Goal: Task Accomplishment & Management: Manage account settings

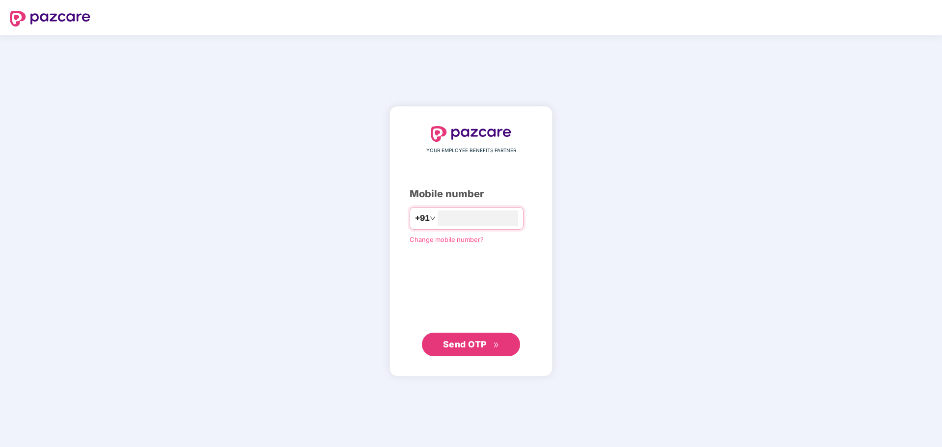
type input "**********"
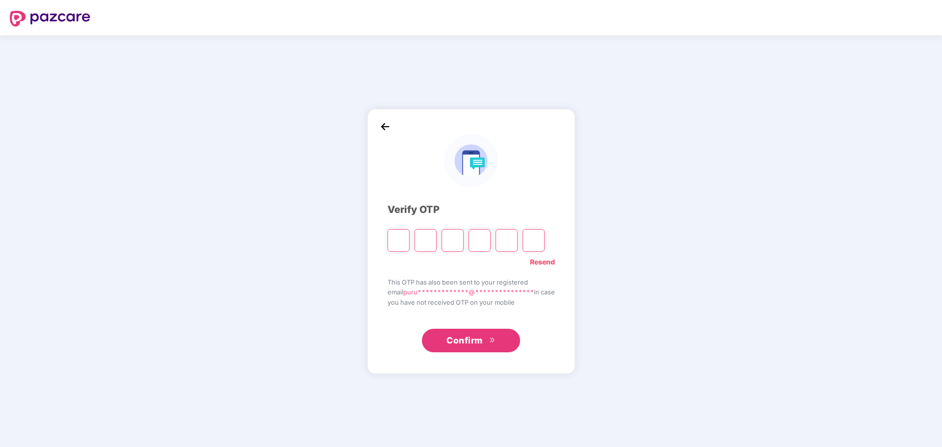
type input "*"
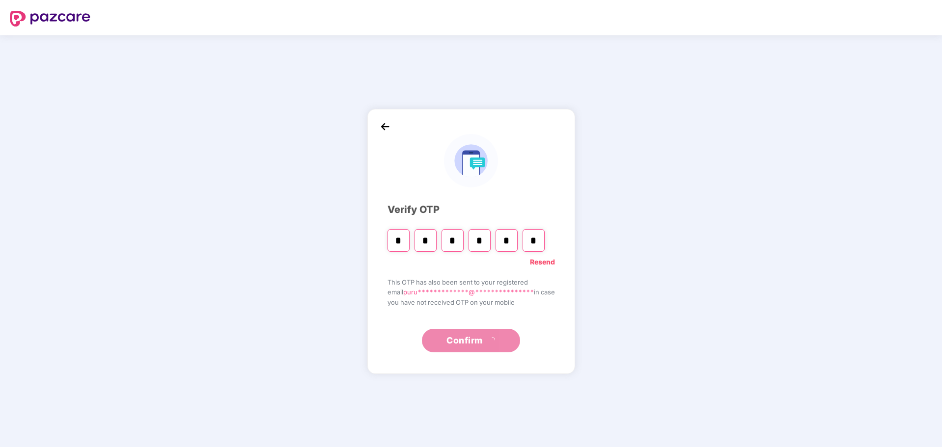
type input "*"
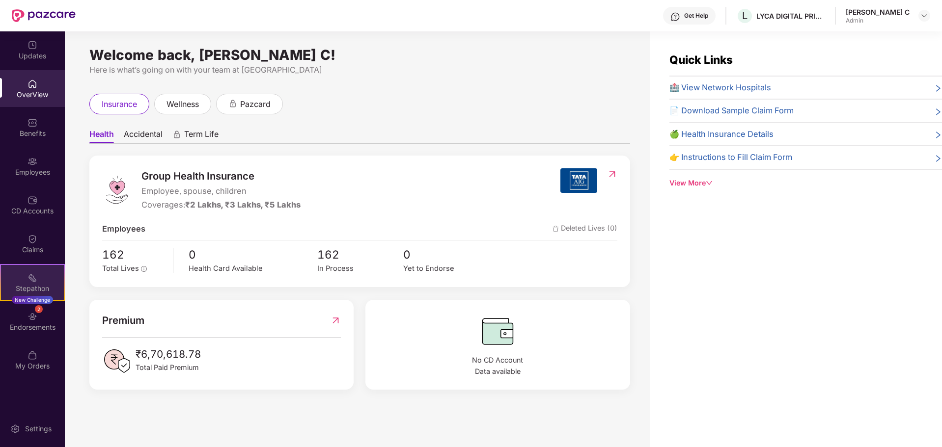
click at [43, 279] on div "Stepathon New Challenge" at bounding box center [32, 282] width 65 height 37
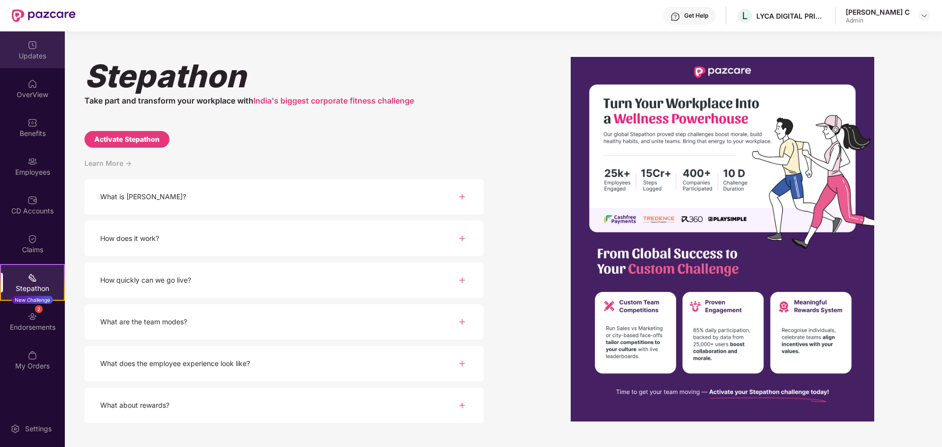
click at [29, 53] on div "Updates" at bounding box center [32, 56] width 65 height 10
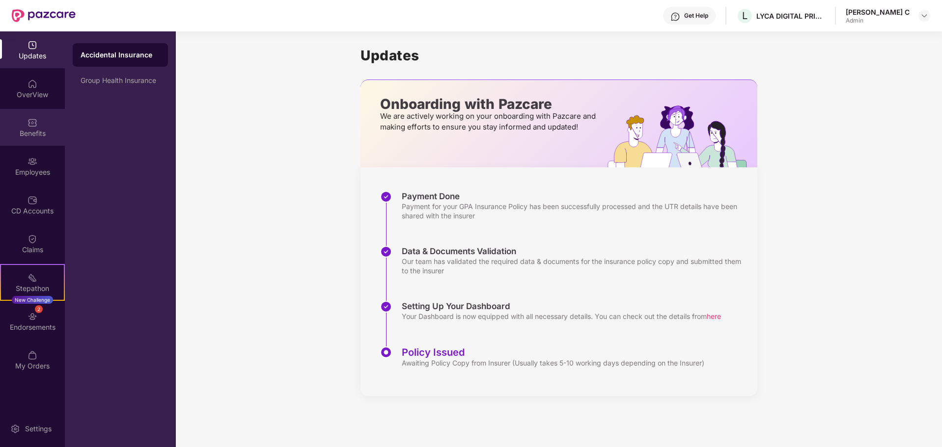
click at [31, 122] on img at bounding box center [33, 123] width 10 height 10
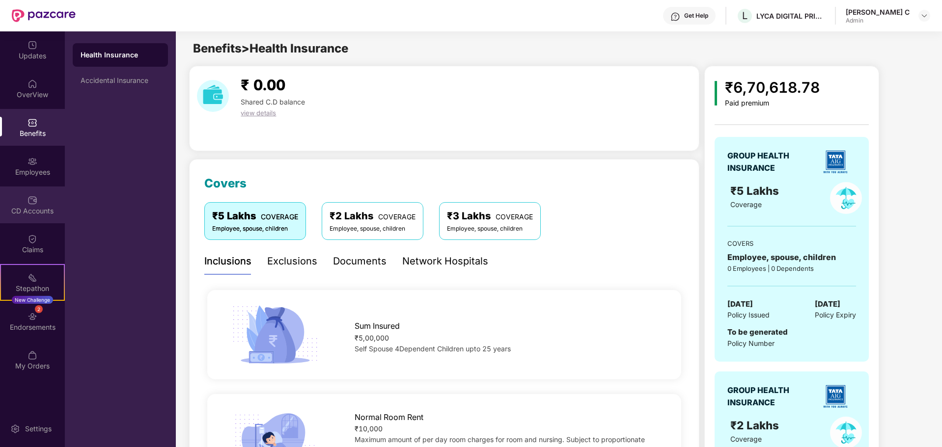
click at [34, 203] on img at bounding box center [33, 201] width 10 height 10
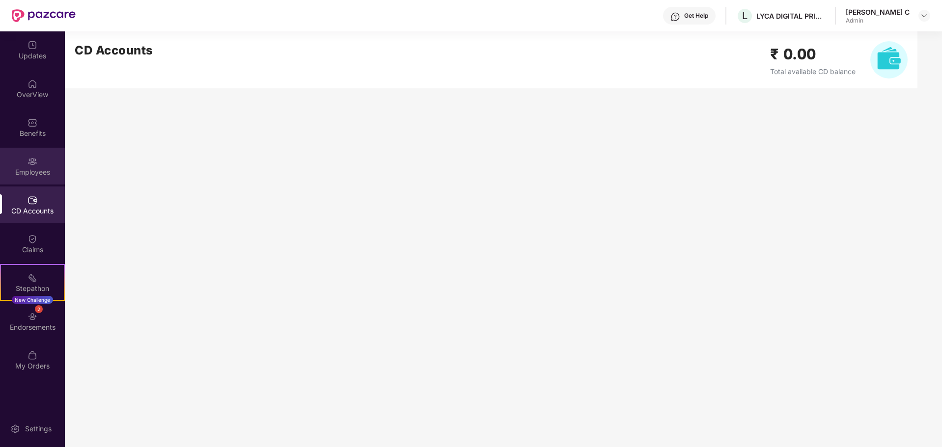
click at [35, 165] on img at bounding box center [33, 162] width 10 height 10
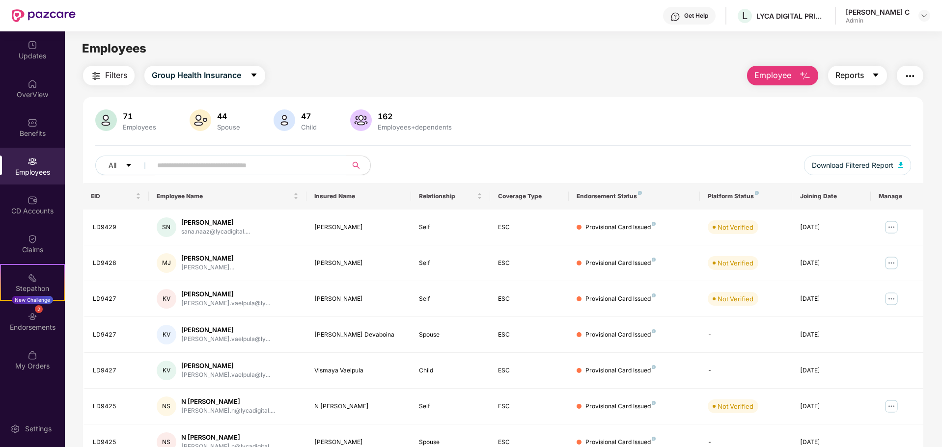
click at [862, 79] on span "Reports" at bounding box center [850, 75] width 28 height 12
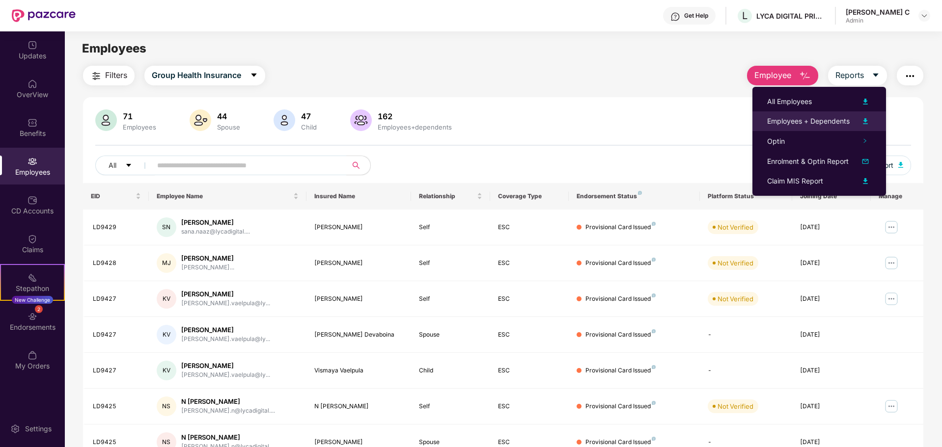
click at [866, 120] on img at bounding box center [866, 121] width 12 height 12
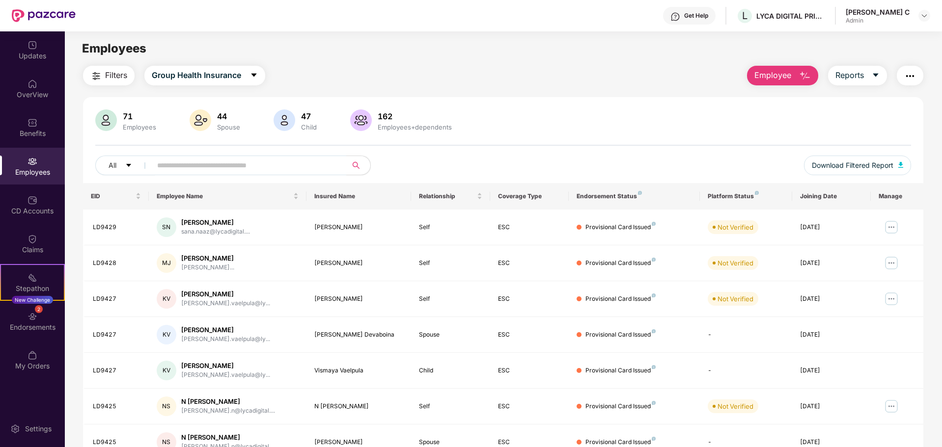
click at [777, 73] on span "Employee" at bounding box center [772, 75] width 37 height 12
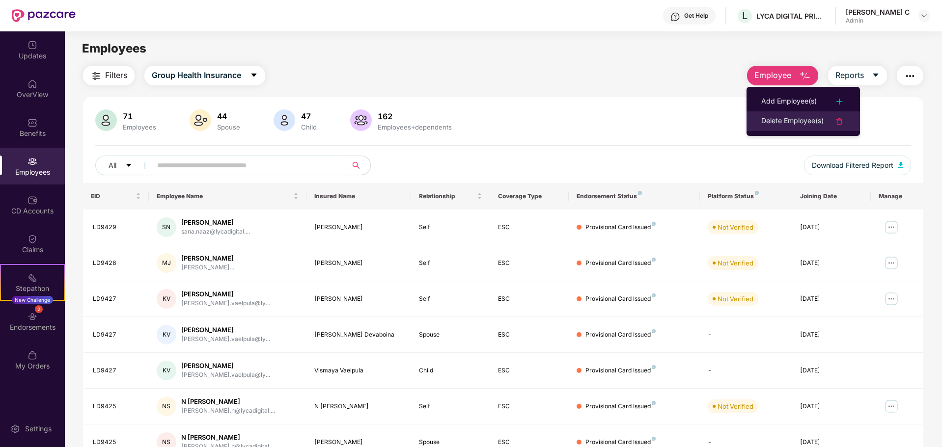
click at [782, 123] on div "Delete Employee(s)" at bounding box center [792, 121] width 62 height 12
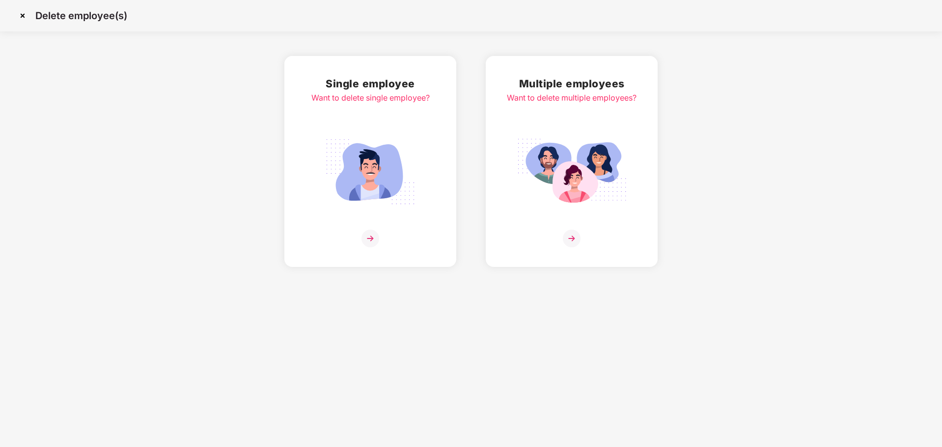
click at [372, 232] on img at bounding box center [371, 239] width 18 height 18
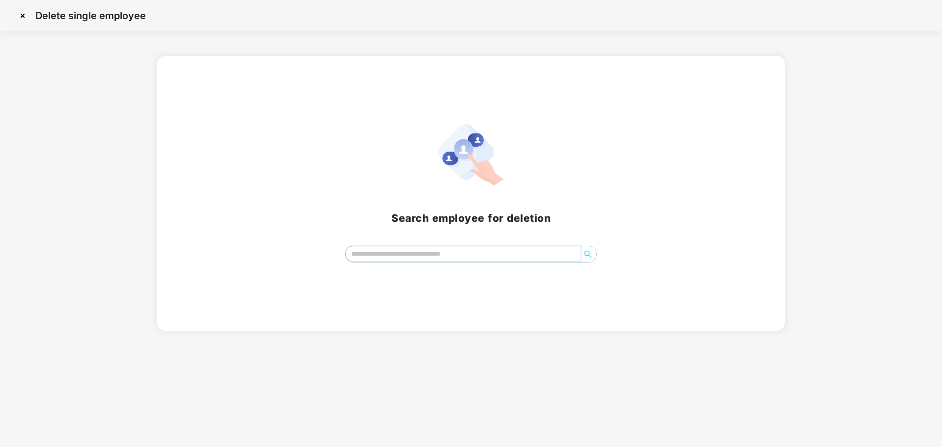
click at [420, 256] on input "search" at bounding box center [463, 254] width 235 height 15
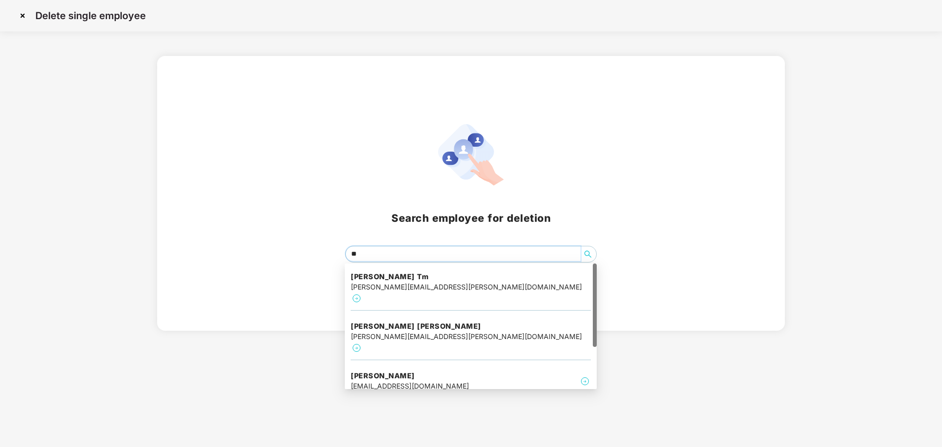
type input "***"
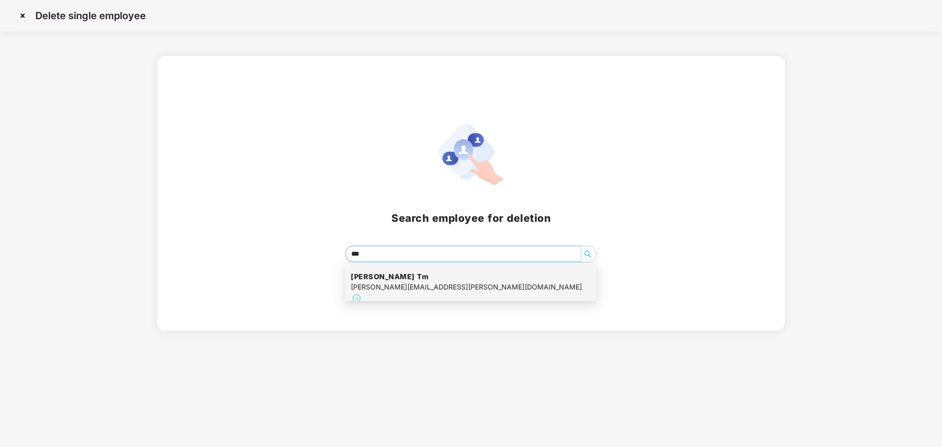
click at [441, 288] on div "midhun.madhusudhanan@lycadigital.com" at bounding box center [466, 287] width 231 height 11
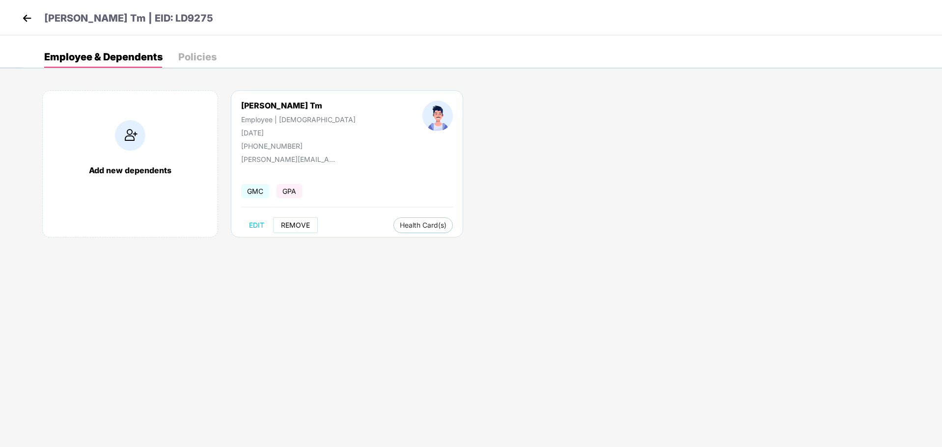
click at [298, 227] on span "REMOVE" at bounding box center [295, 226] width 29 height 8
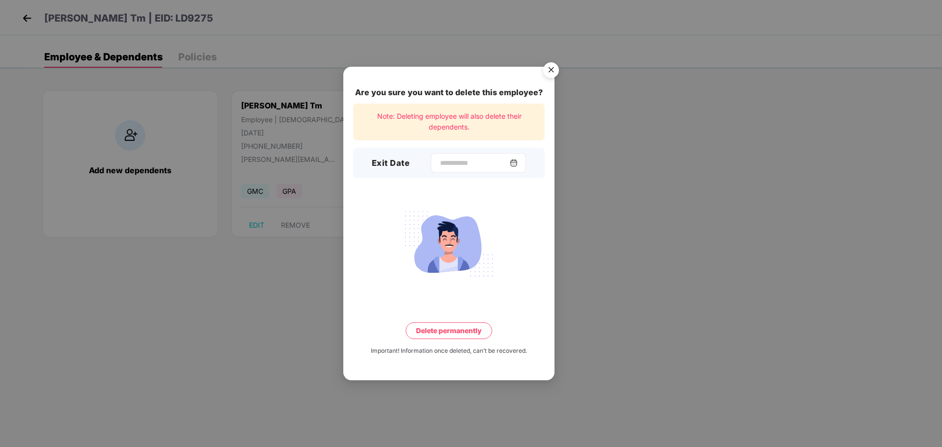
click at [518, 163] on img at bounding box center [514, 163] width 8 height 8
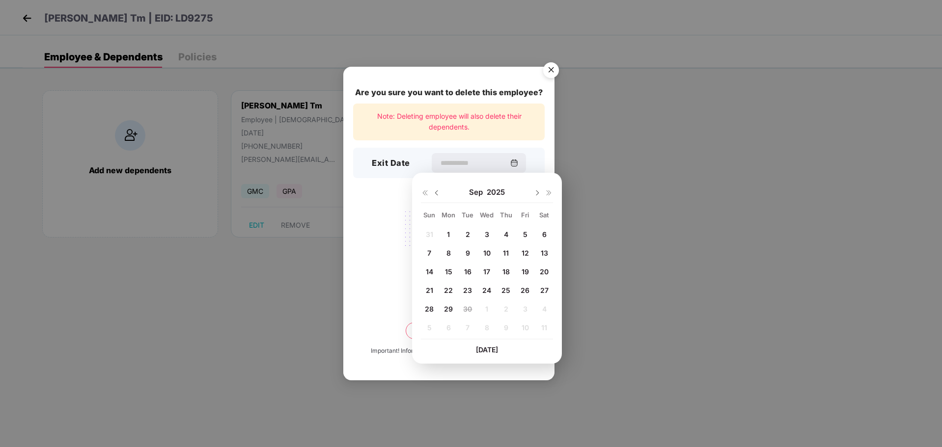
click at [506, 290] on span "25" at bounding box center [506, 290] width 9 height 8
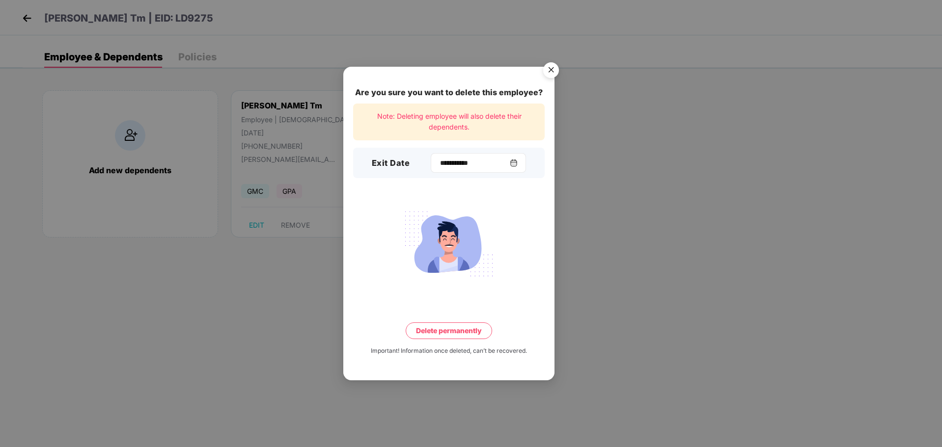
click at [518, 161] on img at bounding box center [514, 163] width 8 height 8
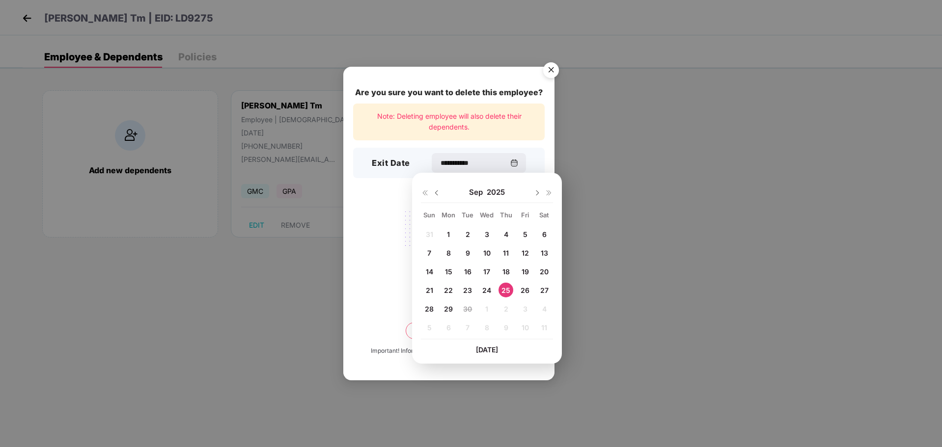
click at [527, 288] on span "26" at bounding box center [525, 290] width 9 height 8
type input "**********"
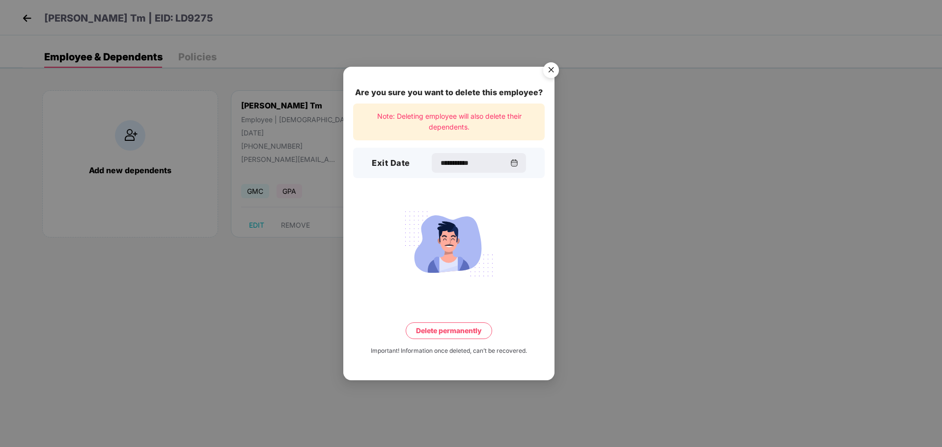
click at [455, 332] on button "Delete permanently" at bounding box center [449, 331] width 86 height 17
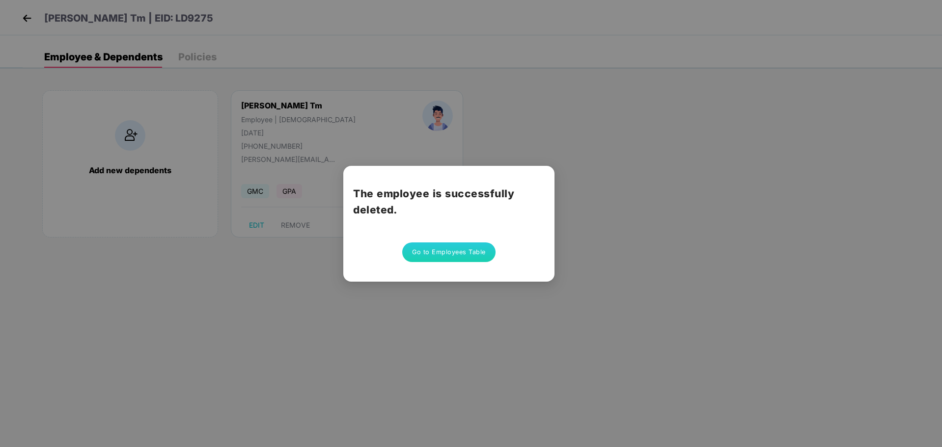
click at [448, 250] on button "Go to Employees Table" at bounding box center [448, 253] width 93 height 20
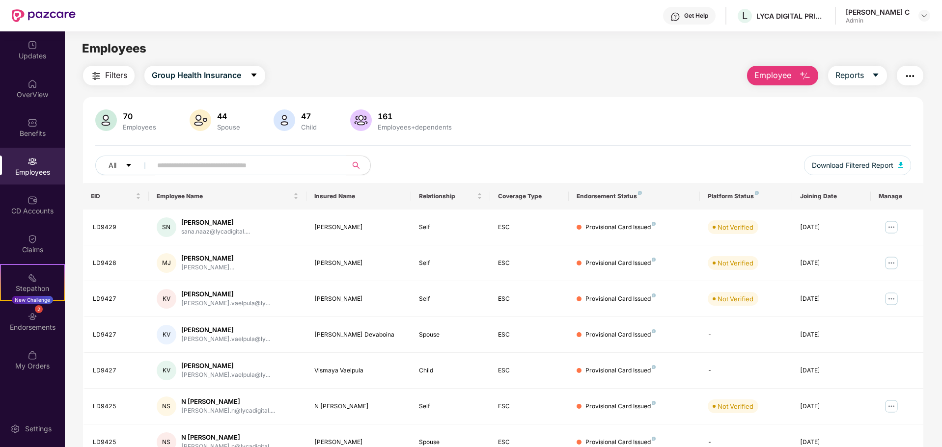
click at [794, 70] on button "Employee" at bounding box center [782, 76] width 71 height 20
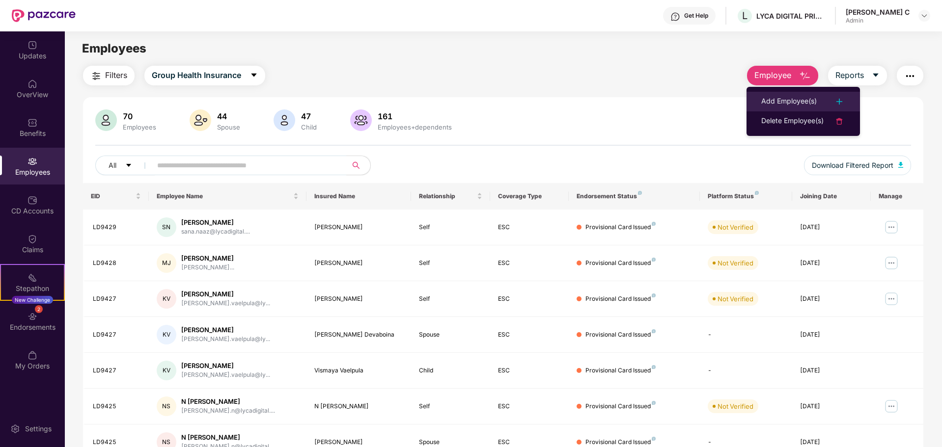
click at [800, 99] on div "Add Employee(s)" at bounding box center [789, 102] width 56 height 12
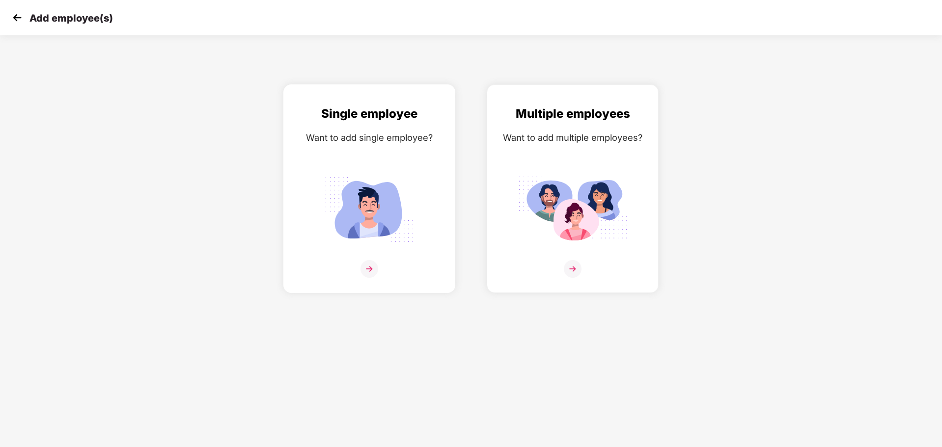
click at [362, 269] on img at bounding box center [370, 269] width 18 height 18
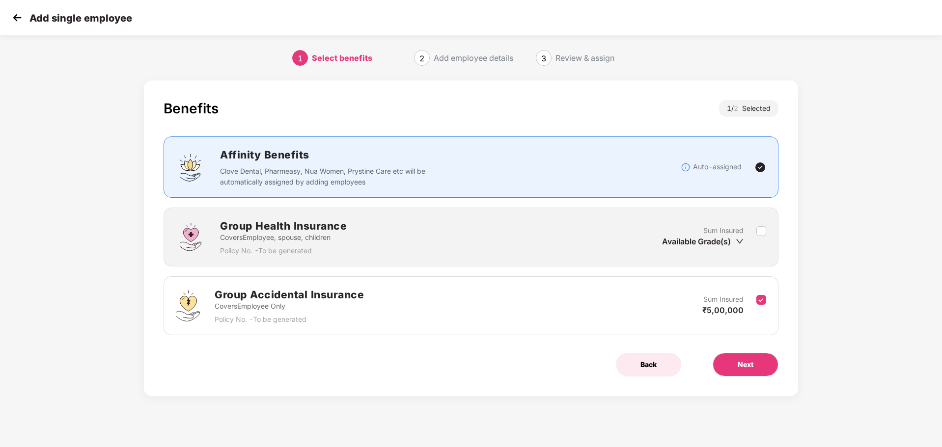
click at [653, 366] on span "Back" at bounding box center [649, 365] width 16 height 11
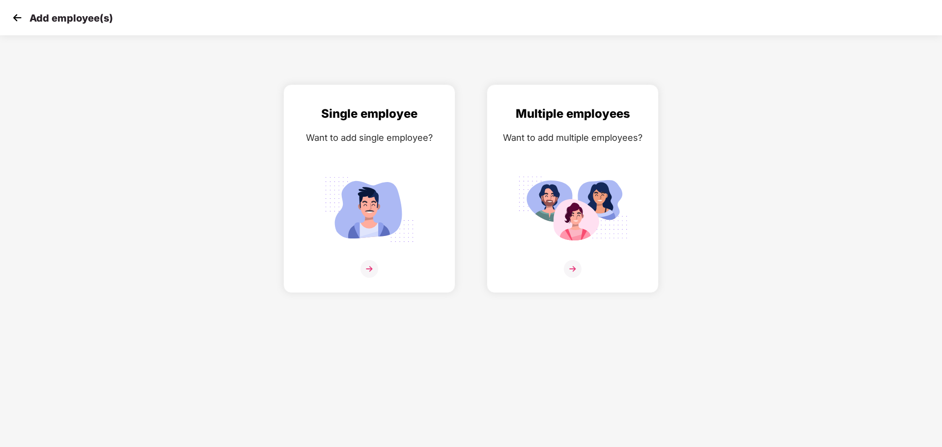
click at [20, 21] on img at bounding box center [17, 17] width 15 height 15
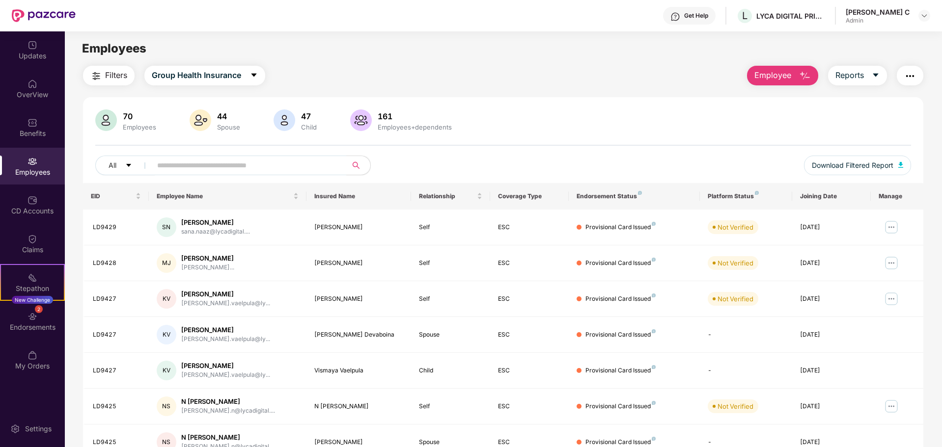
click at [779, 74] on span "Employee" at bounding box center [772, 75] width 37 height 12
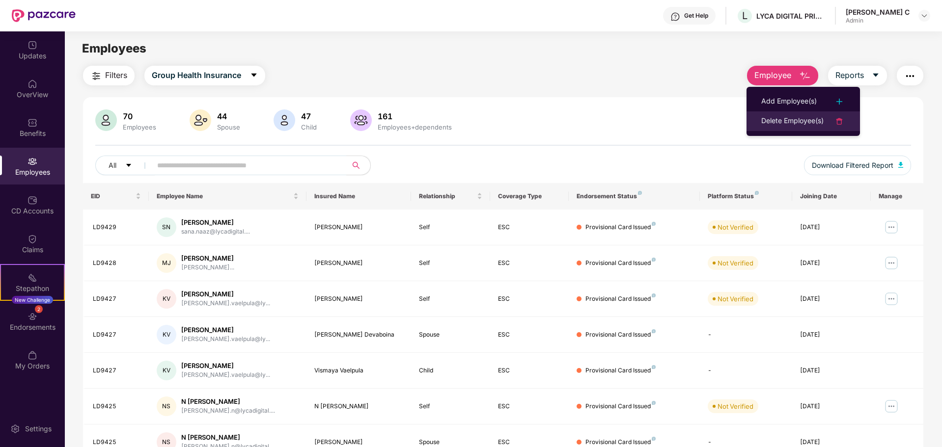
click at [790, 118] on div "Delete Employee(s)" at bounding box center [792, 121] width 62 height 12
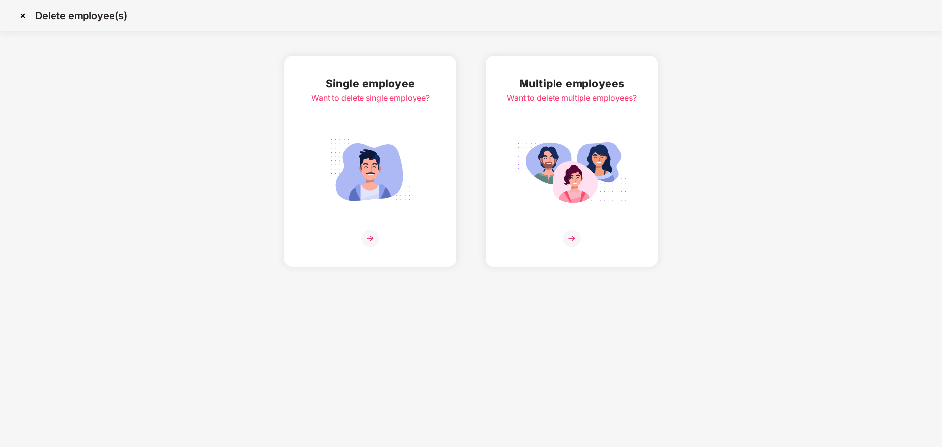
click at [357, 237] on div at bounding box center [370, 239] width 118 height 18
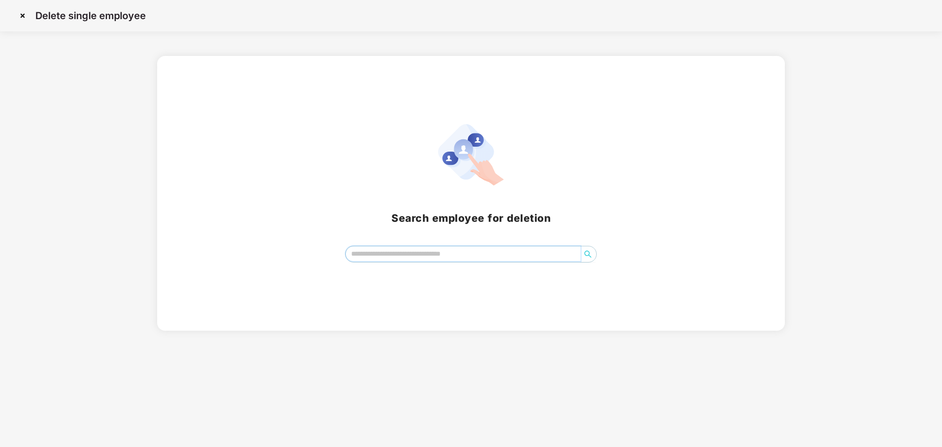
click at [428, 255] on input "search" at bounding box center [463, 254] width 235 height 15
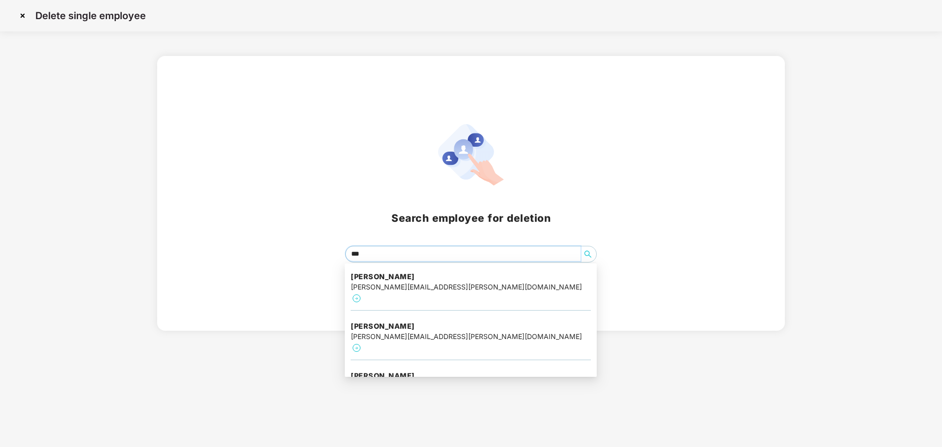
type input "****"
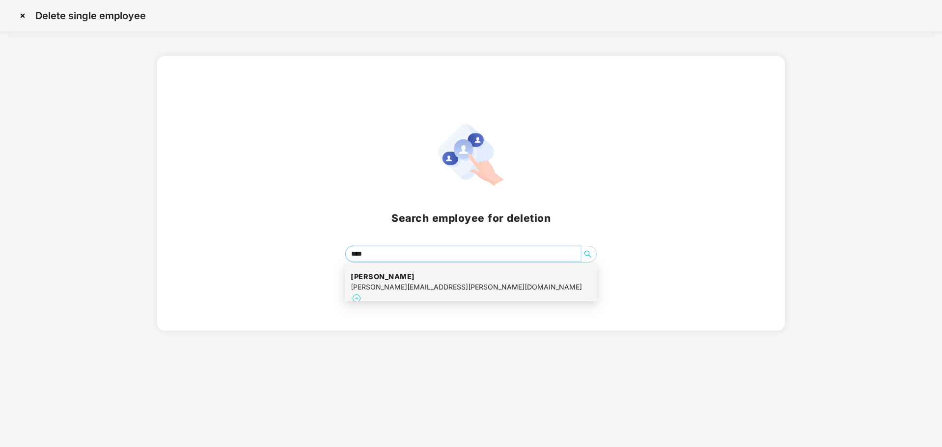
click at [417, 278] on h4 "Monjit Paul" at bounding box center [466, 277] width 231 height 10
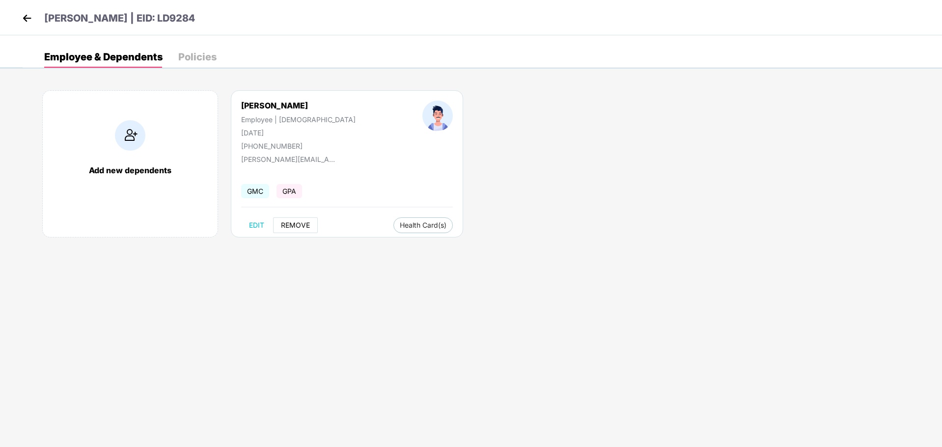
click at [290, 229] on button "REMOVE" at bounding box center [295, 226] width 45 height 16
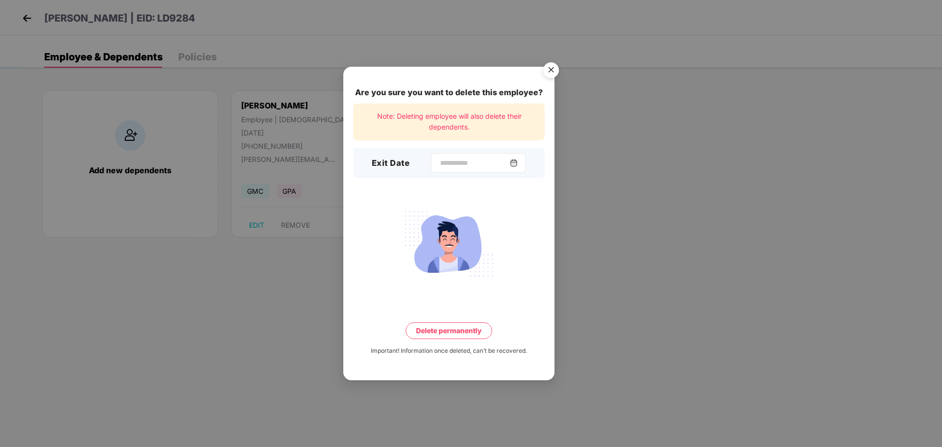
click at [518, 163] on img at bounding box center [514, 163] width 8 height 8
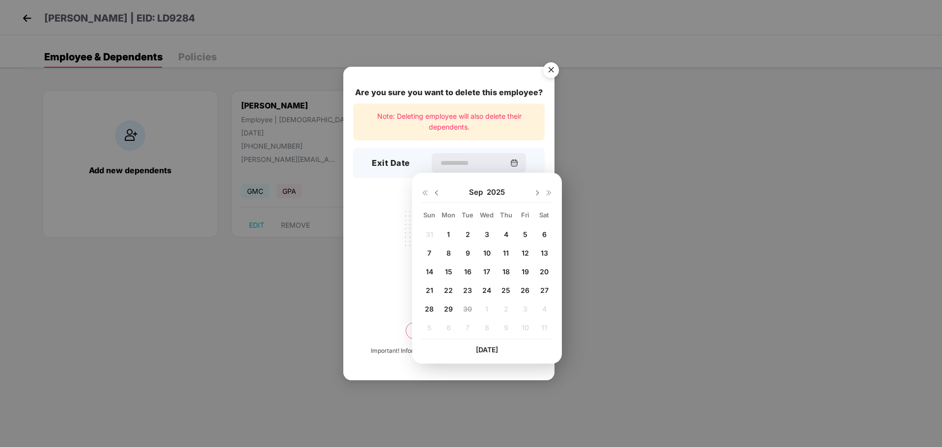
click at [525, 289] on span "26" at bounding box center [525, 290] width 9 height 8
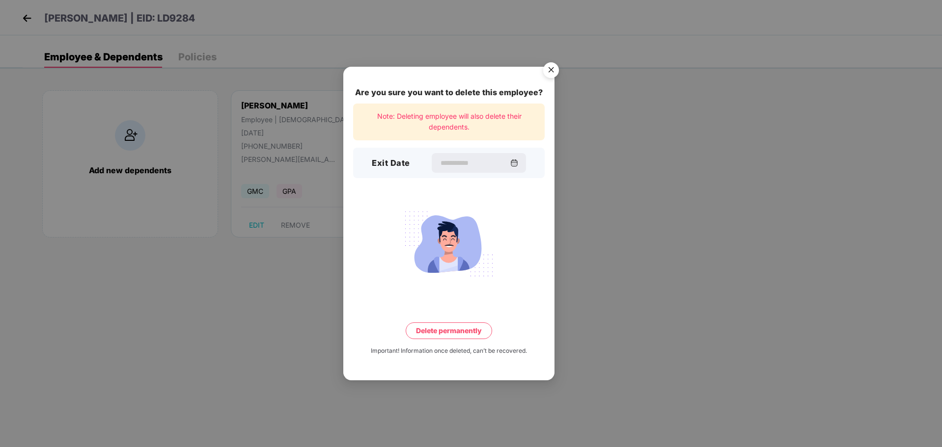
type input "**********"
click at [447, 333] on button "Delete permanently" at bounding box center [449, 331] width 86 height 17
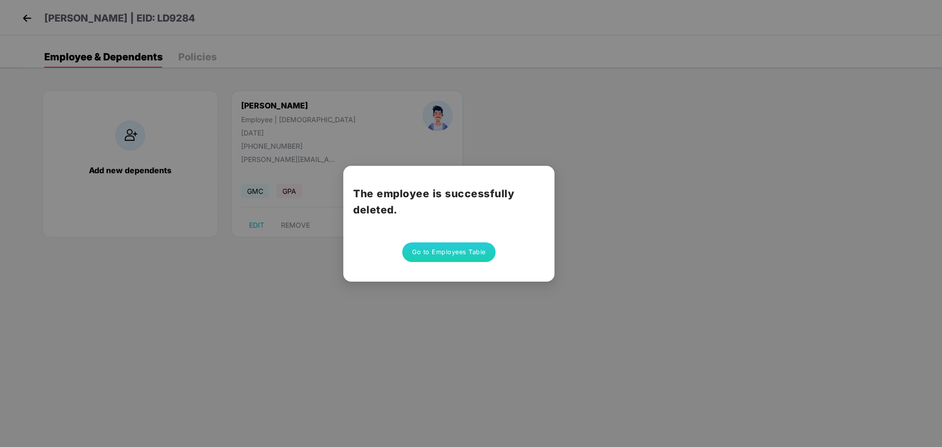
click at [471, 249] on button "Go to Employees Table" at bounding box center [448, 253] width 93 height 20
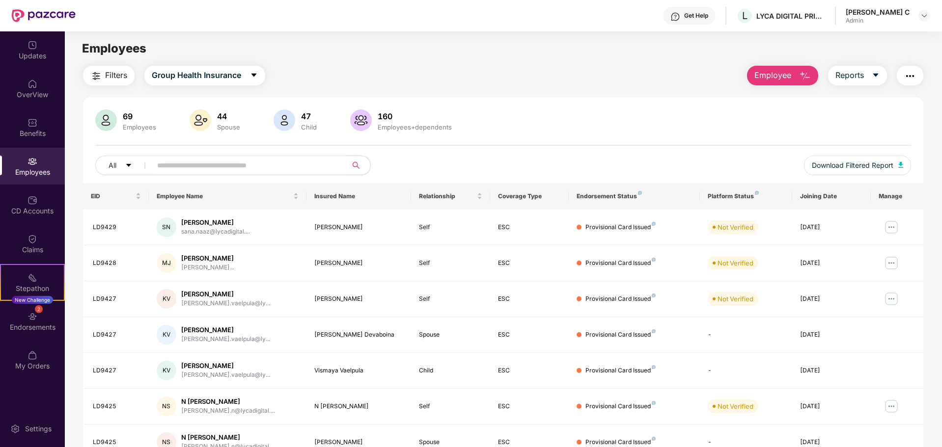
click at [783, 73] on span "Employee" at bounding box center [772, 75] width 37 height 12
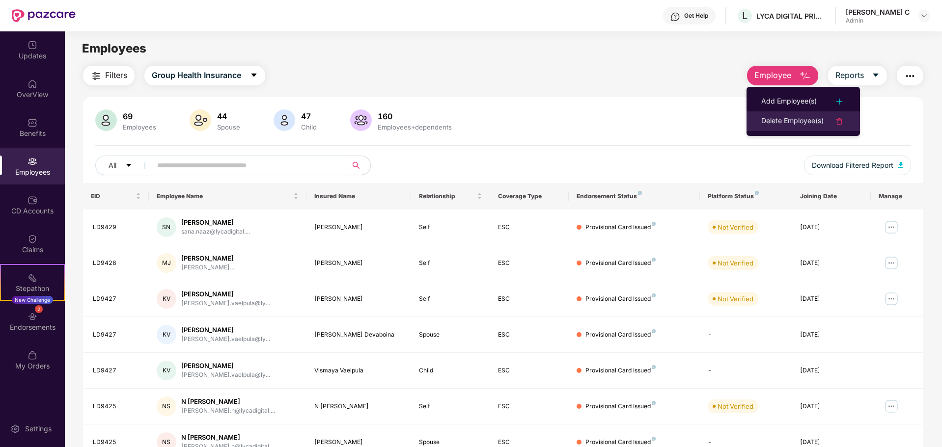
click at [787, 120] on div "Delete Employee(s)" at bounding box center [792, 121] width 62 height 12
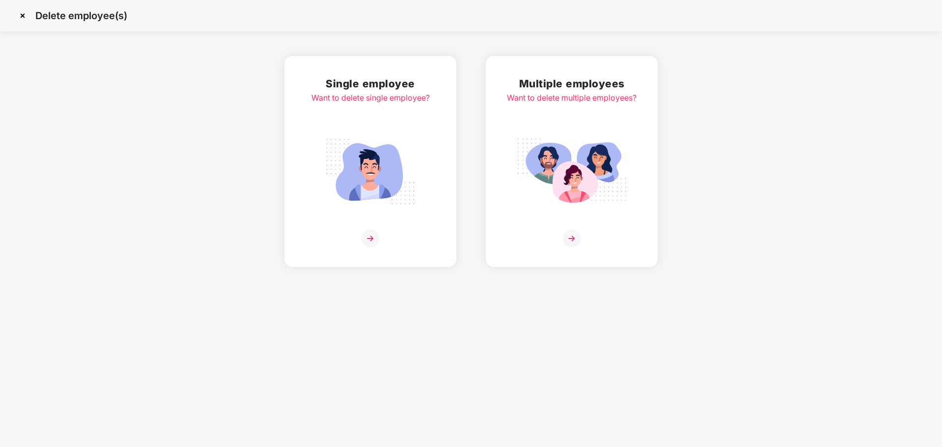
click at [362, 239] on img at bounding box center [371, 239] width 18 height 18
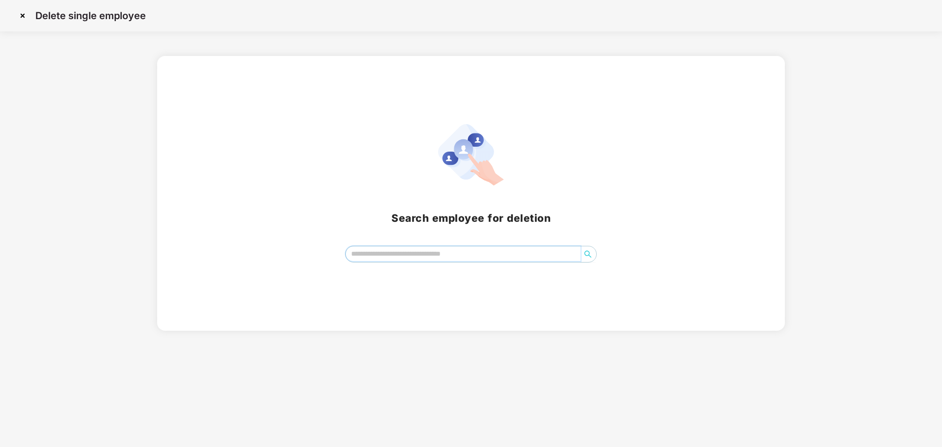
click at [399, 255] on input "search" at bounding box center [463, 254] width 235 height 15
type input "*"
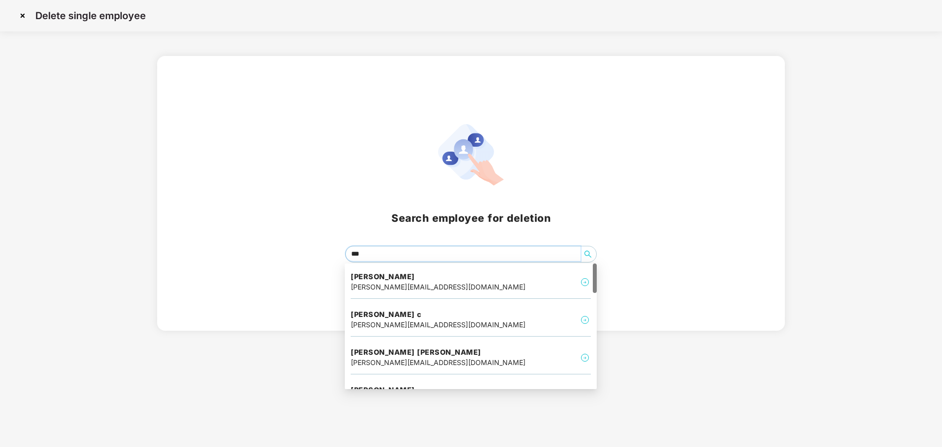
type input "****"
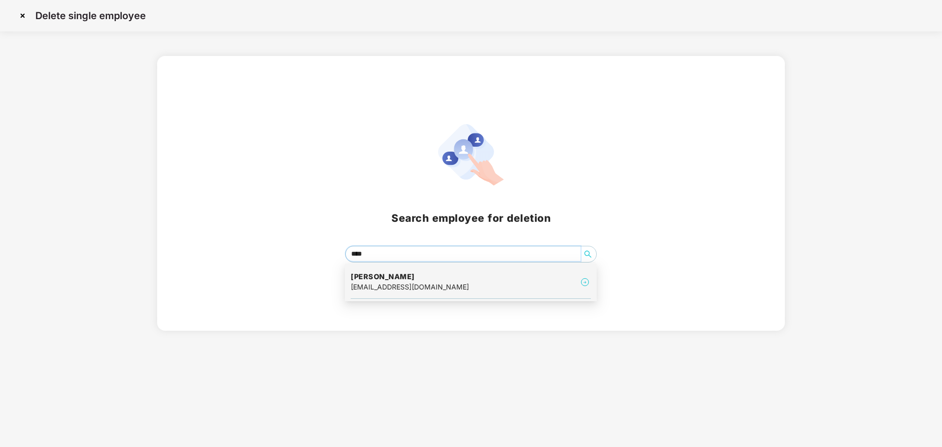
click at [417, 277] on h4 "Anamalla Shankar" at bounding box center [410, 277] width 118 height 10
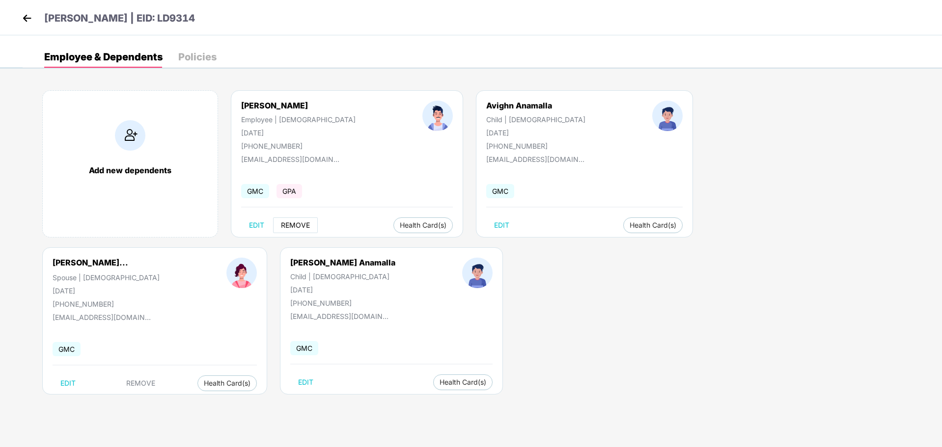
click at [301, 224] on span "REMOVE" at bounding box center [295, 226] width 29 height 8
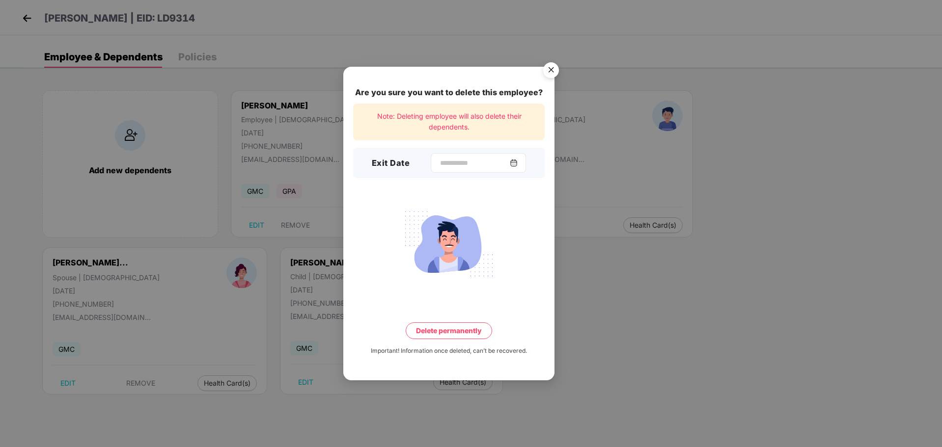
click at [518, 161] on img at bounding box center [514, 163] width 8 height 8
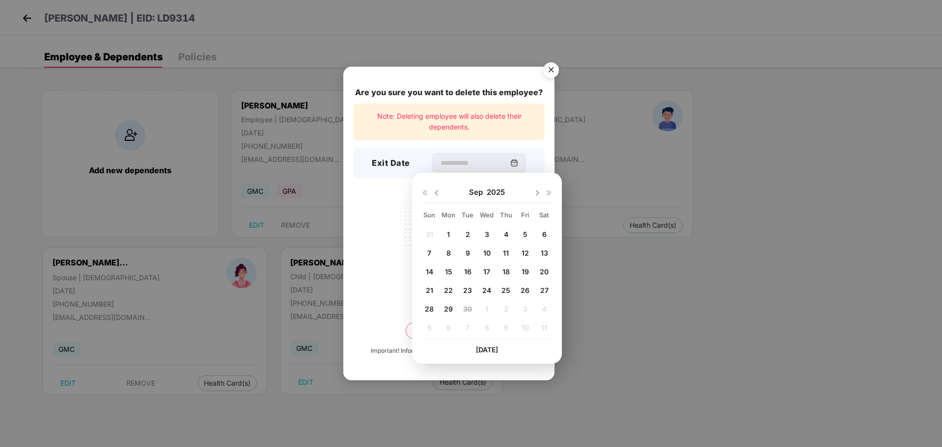
click at [519, 293] on div "26" at bounding box center [525, 290] width 15 height 15
type input "**********"
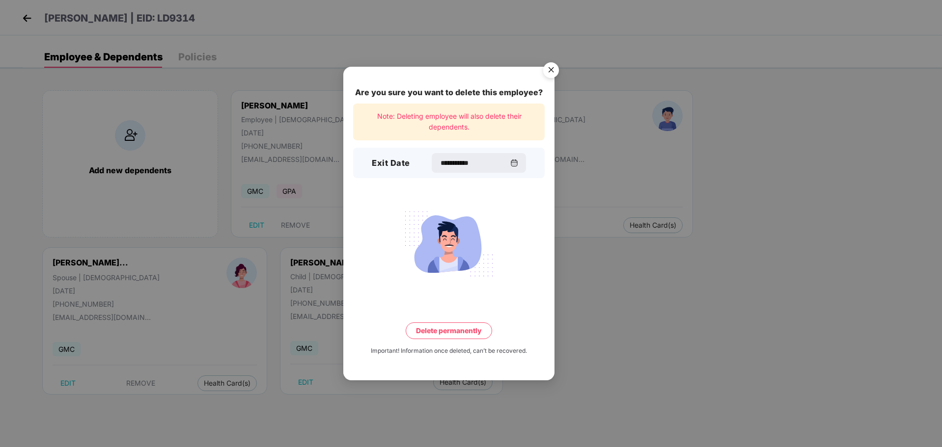
click at [454, 326] on button "Delete permanently" at bounding box center [449, 331] width 86 height 17
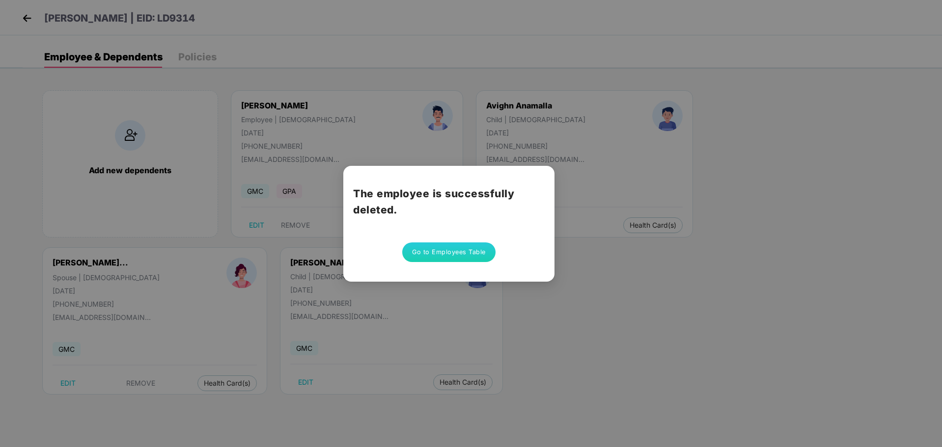
click at [447, 251] on button "Go to Employees Table" at bounding box center [448, 253] width 93 height 20
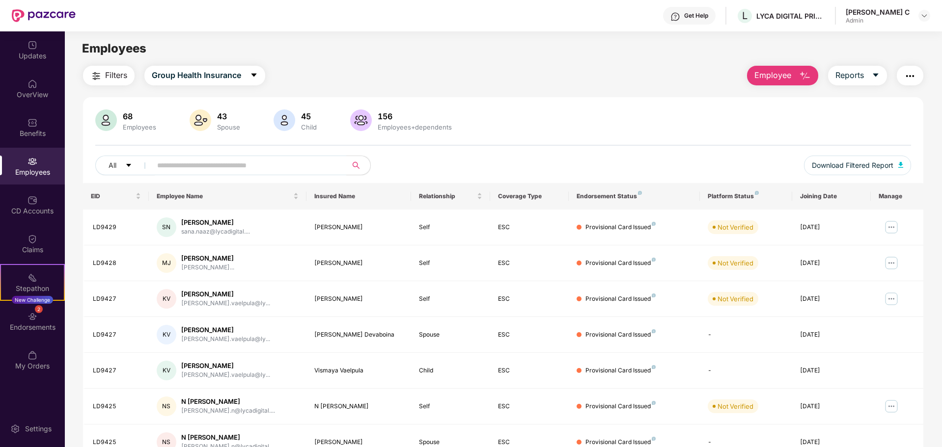
click at [778, 69] on span "Employee" at bounding box center [772, 75] width 37 height 12
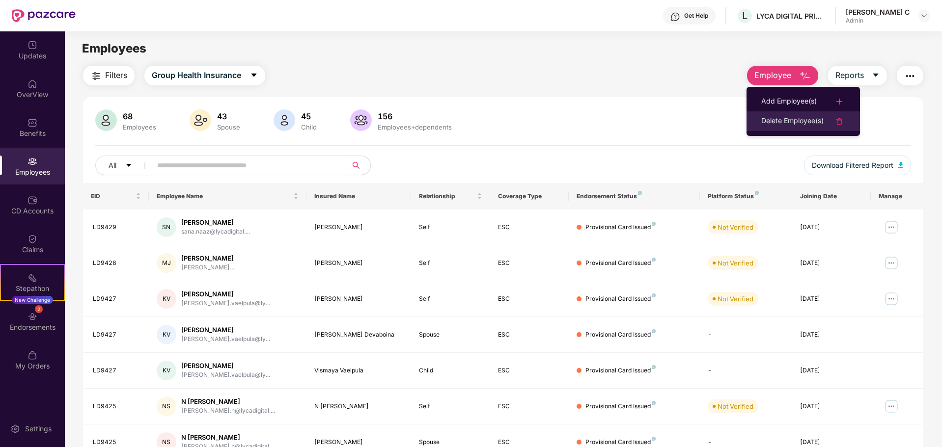
click at [778, 116] on div "Delete Employee(s)" at bounding box center [792, 121] width 62 height 12
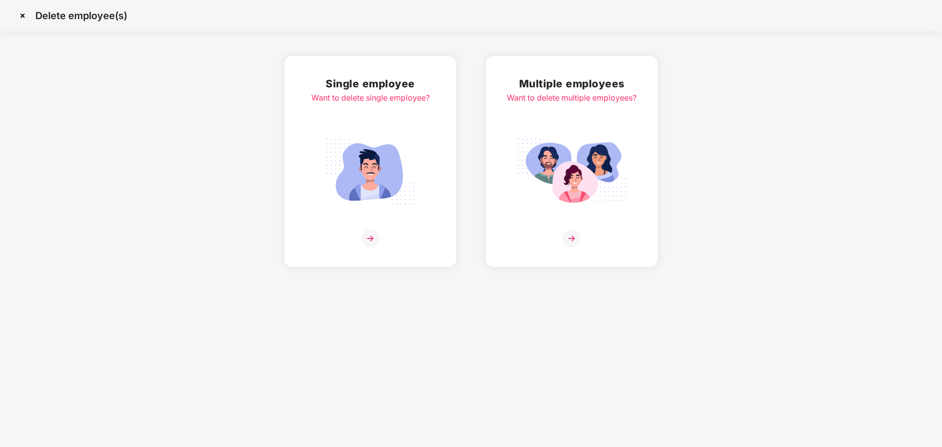
click at [366, 230] on div "Single employee Want to delete single employee?" at bounding box center [370, 162] width 118 height 172
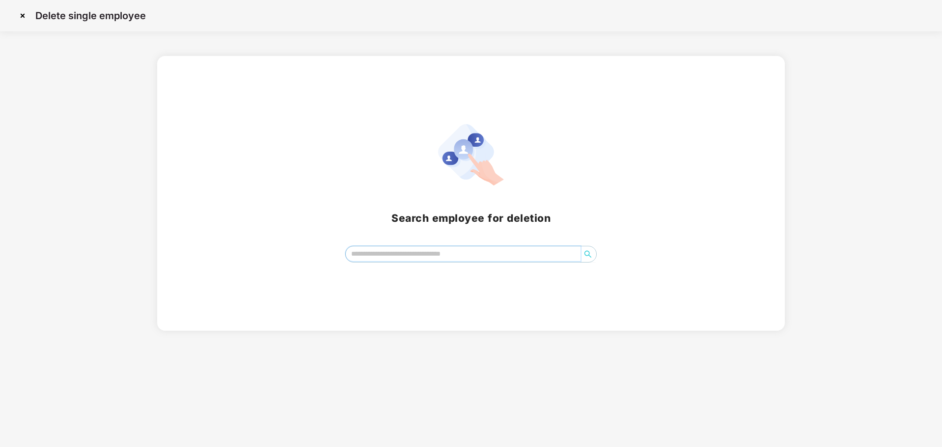
click at [407, 253] on input "search" at bounding box center [463, 254] width 235 height 15
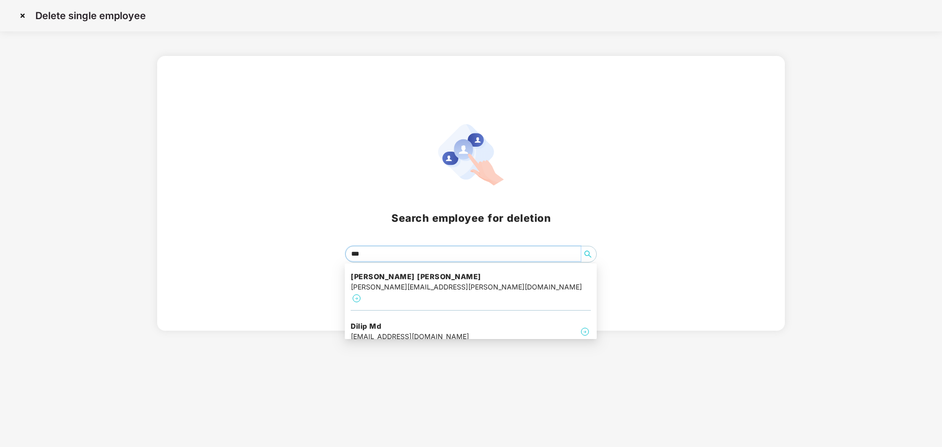
type input "****"
click at [447, 322] on h4 "Dilip Md" at bounding box center [410, 327] width 118 height 10
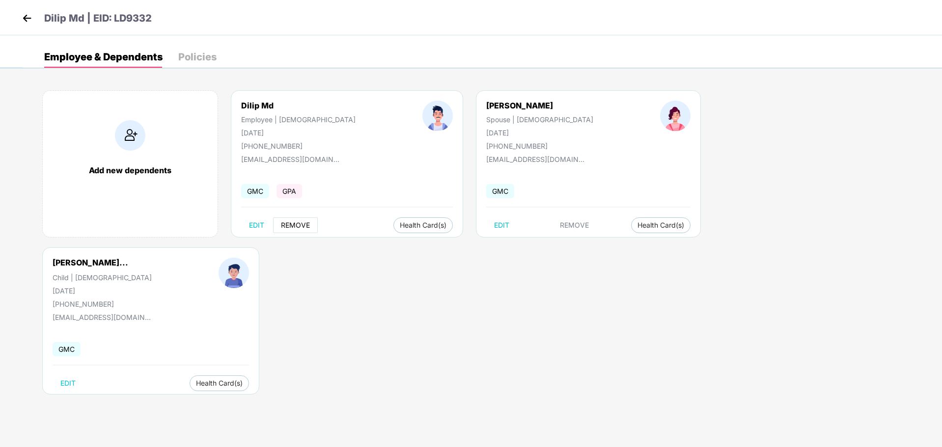
click at [289, 219] on button "REMOVE" at bounding box center [295, 226] width 45 height 16
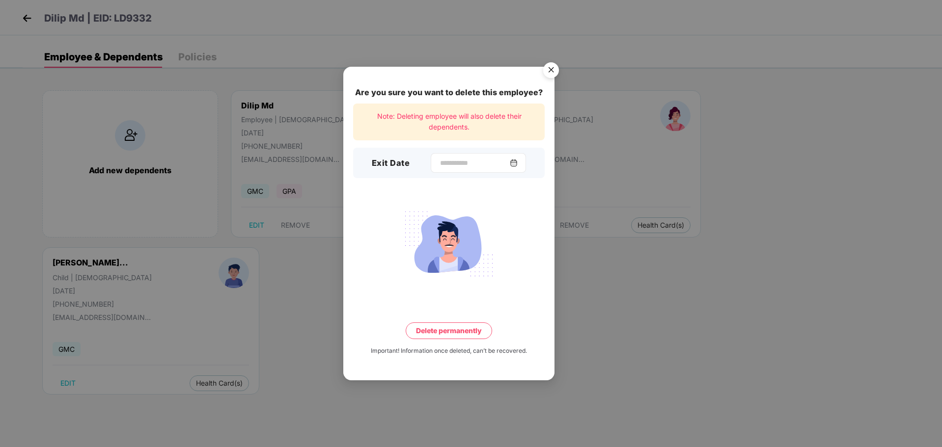
click at [518, 164] on img at bounding box center [514, 163] width 8 height 8
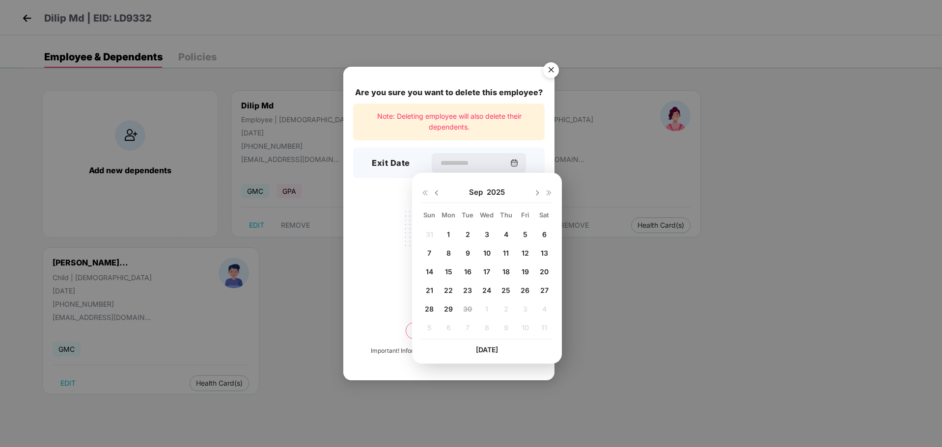
click at [527, 288] on span "26" at bounding box center [525, 290] width 9 height 8
type input "**********"
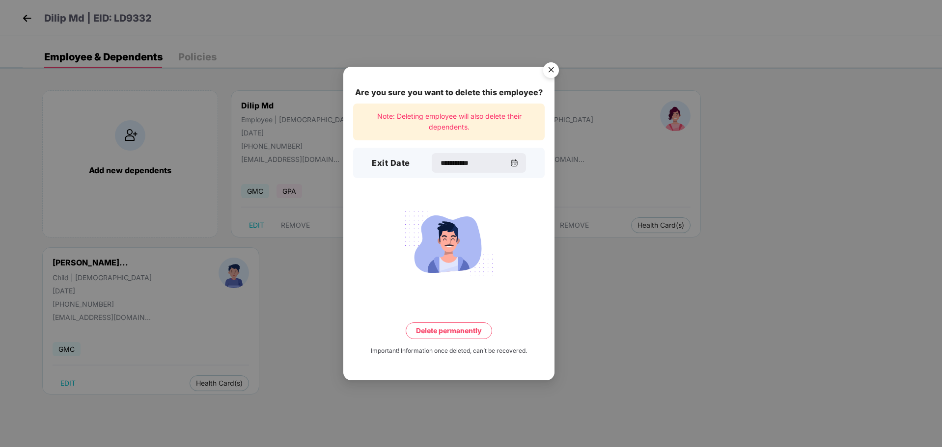
click at [446, 332] on button "Delete permanently" at bounding box center [449, 331] width 86 height 17
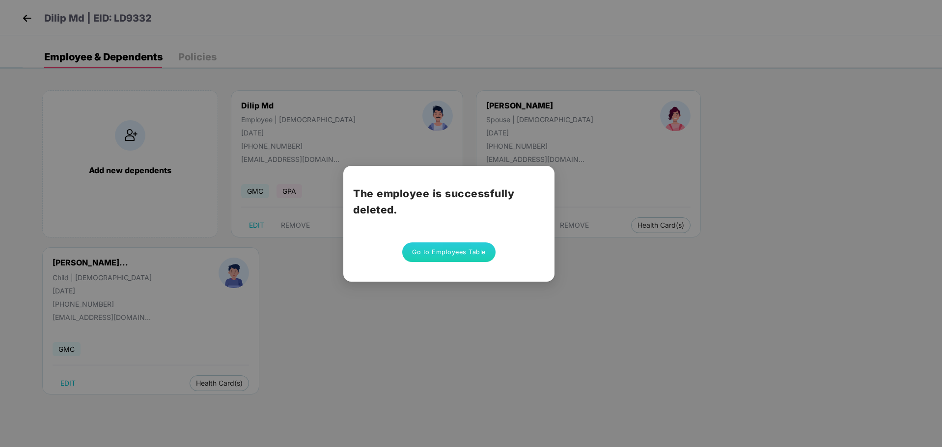
click at [443, 256] on button "Go to Employees Table" at bounding box center [448, 253] width 93 height 20
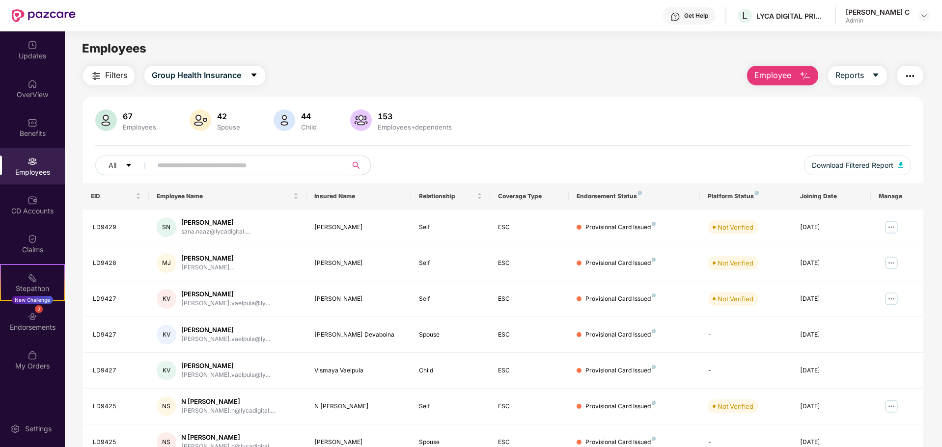
click at [786, 71] on span "Employee" at bounding box center [772, 75] width 37 height 12
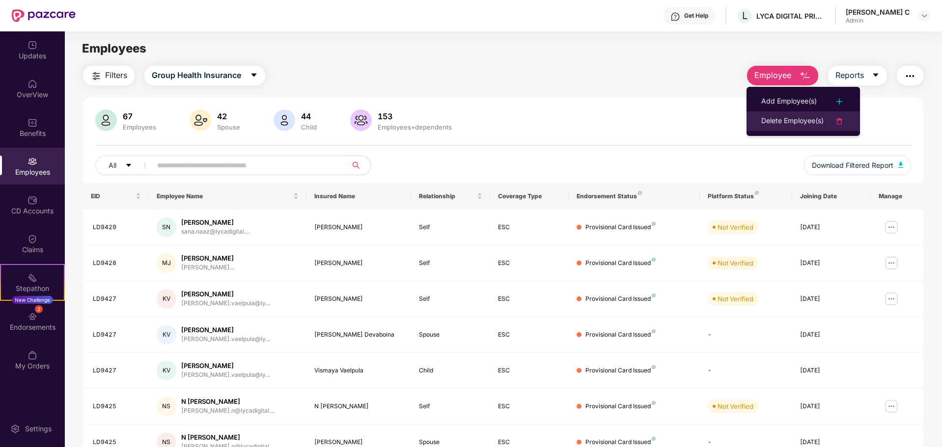
click at [798, 120] on div "Delete Employee(s)" at bounding box center [792, 121] width 62 height 12
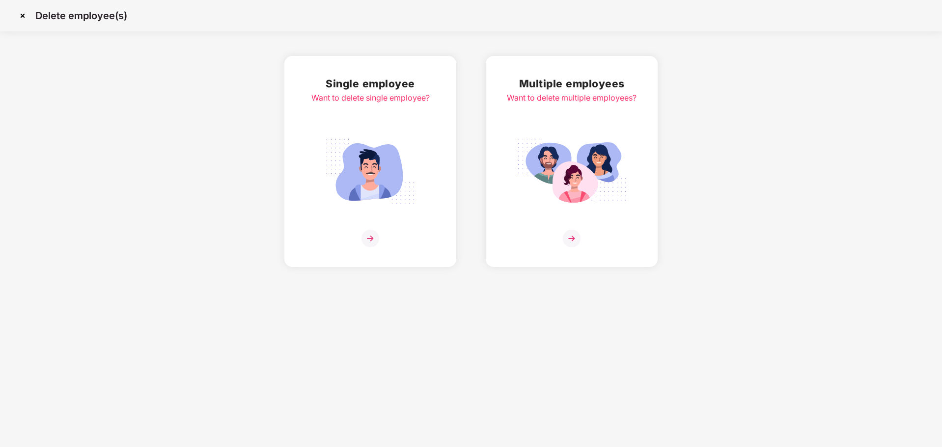
click at [363, 238] on img at bounding box center [371, 239] width 18 height 18
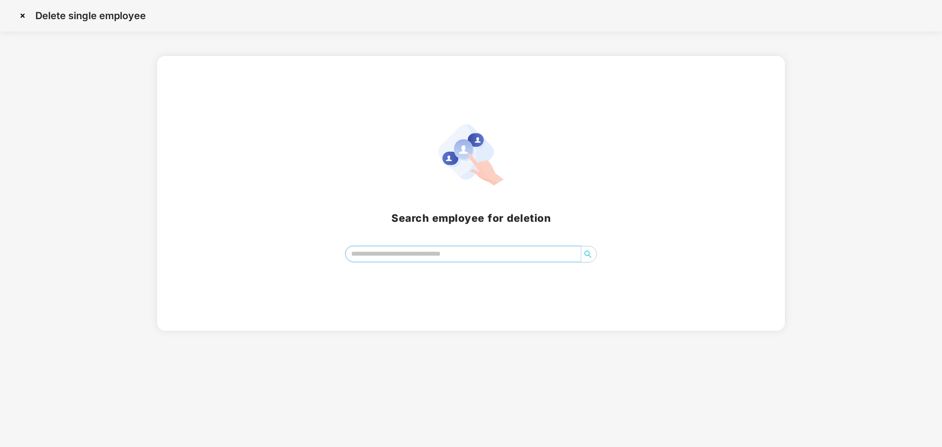
click at [394, 254] on input "search" at bounding box center [463, 254] width 235 height 15
click at [480, 251] on input "****" at bounding box center [463, 254] width 235 height 15
type input "***"
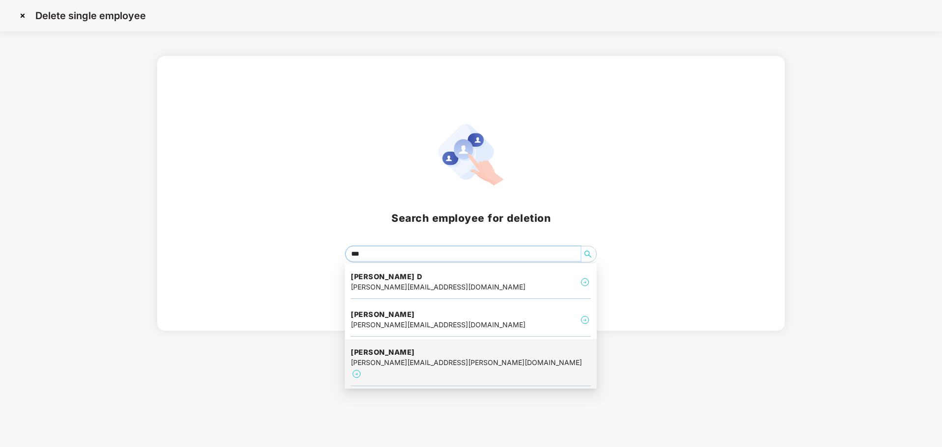
click at [453, 355] on h4 "Varsha Kunjumon" at bounding box center [466, 353] width 231 height 10
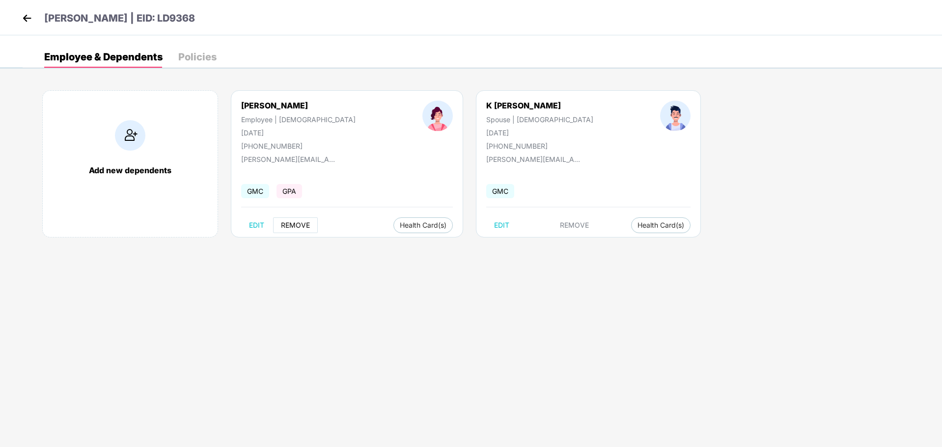
click at [298, 221] on button "REMOVE" at bounding box center [295, 226] width 45 height 16
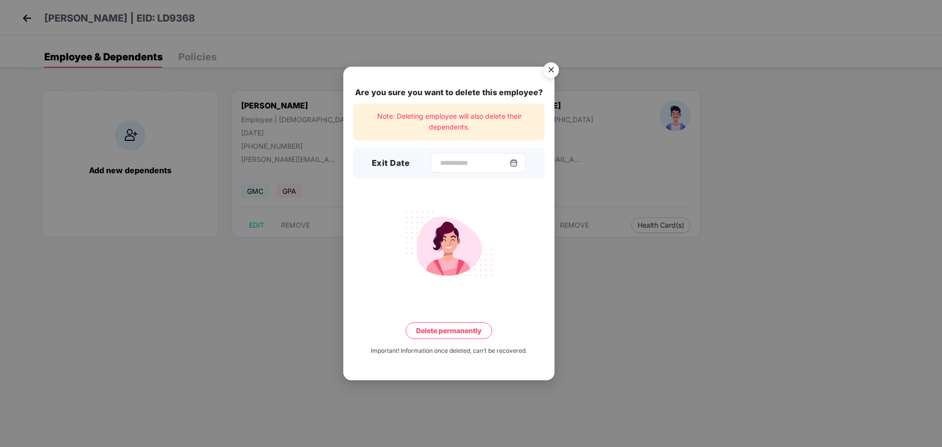
click at [518, 161] on img at bounding box center [514, 163] width 8 height 8
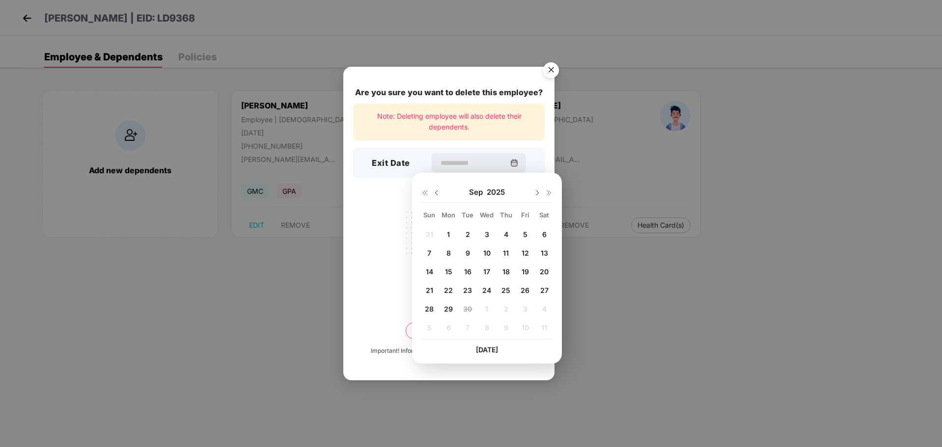
click at [526, 288] on span "26" at bounding box center [525, 290] width 9 height 8
type input "**********"
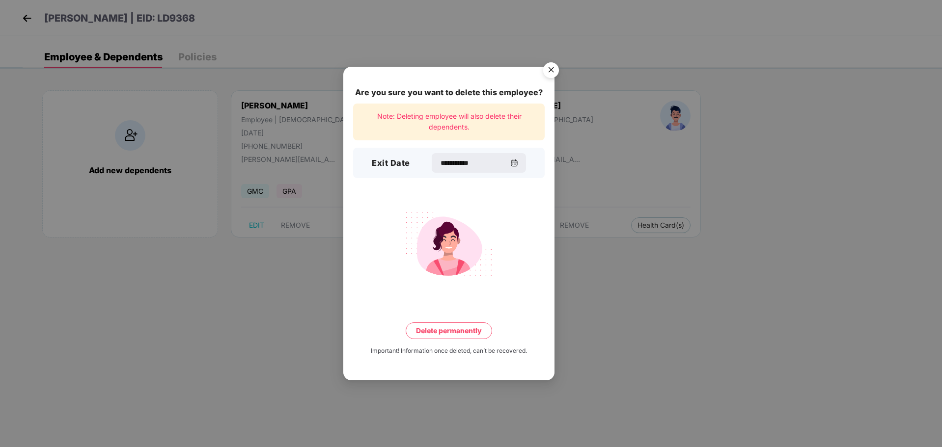
click at [458, 329] on button "Delete permanently" at bounding box center [449, 331] width 86 height 17
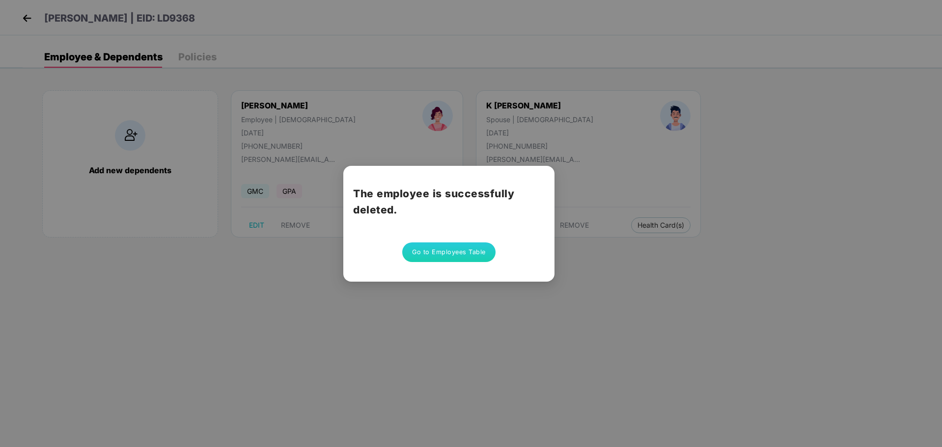
click at [447, 253] on button "Go to Employees Table" at bounding box center [448, 253] width 93 height 20
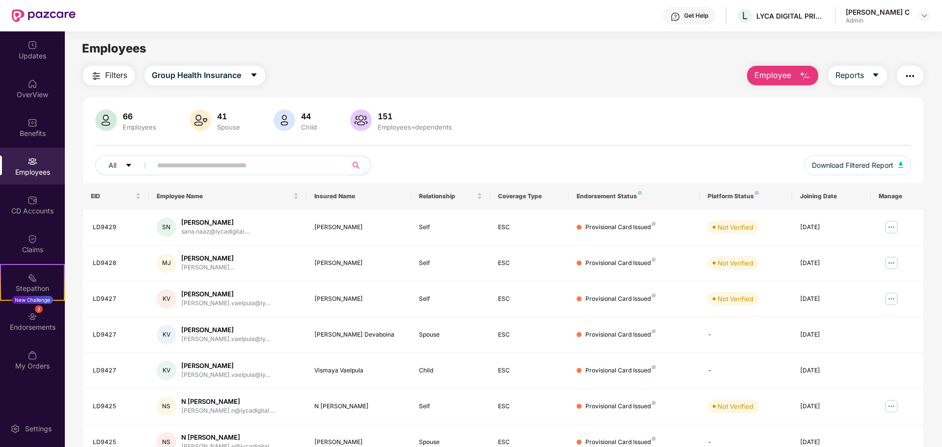
click at [792, 67] on button "Employee" at bounding box center [782, 76] width 71 height 20
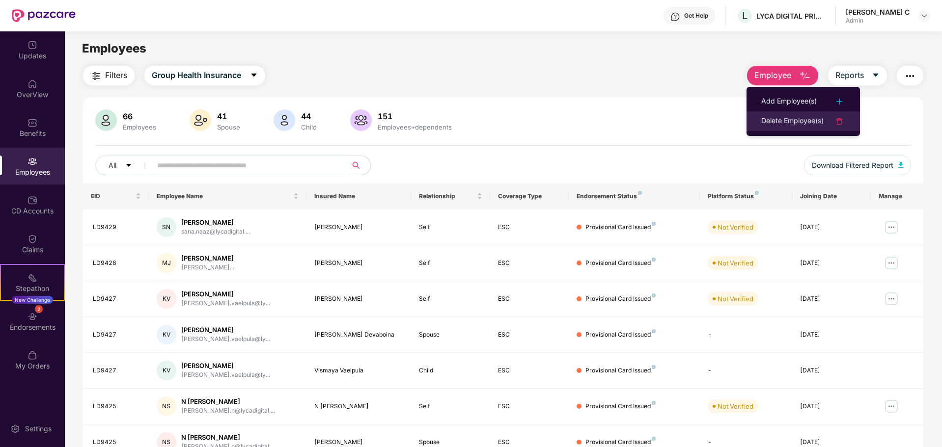
click at [793, 123] on div "Delete Employee(s)" at bounding box center [792, 121] width 62 height 12
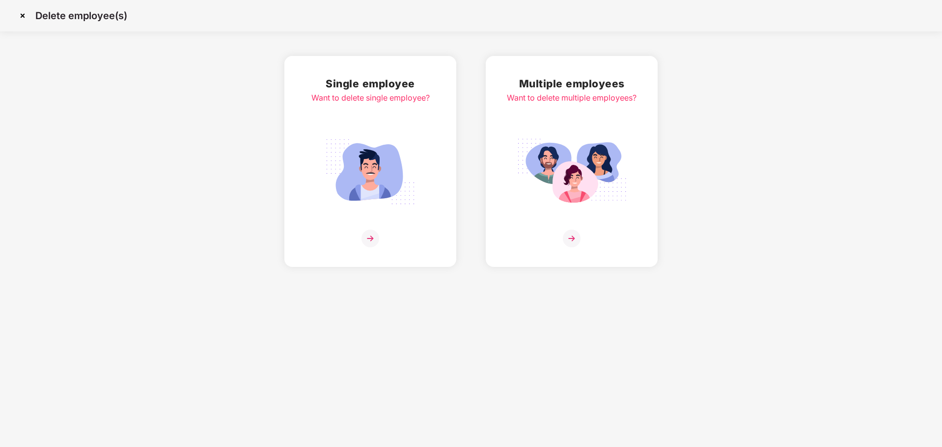
click at [380, 238] on div at bounding box center [370, 239] width 118 height 18
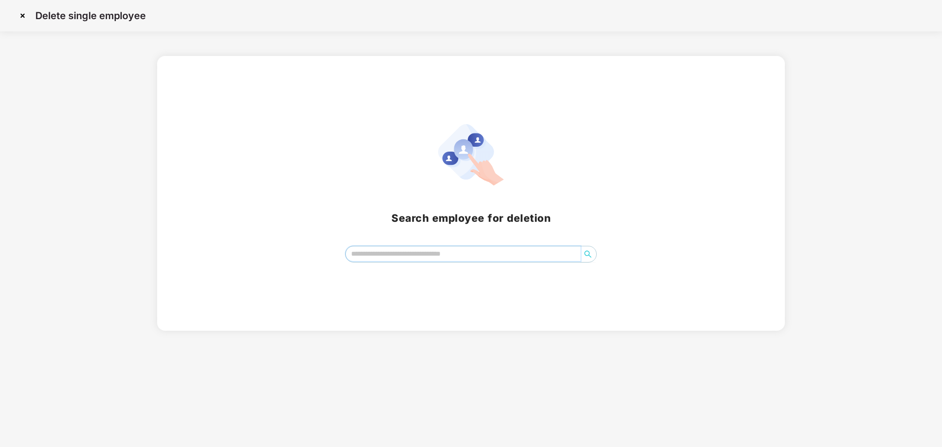
click at [391, 247] on input "search" at bounding box center [463, 254] width 235 height 15
type input "***"
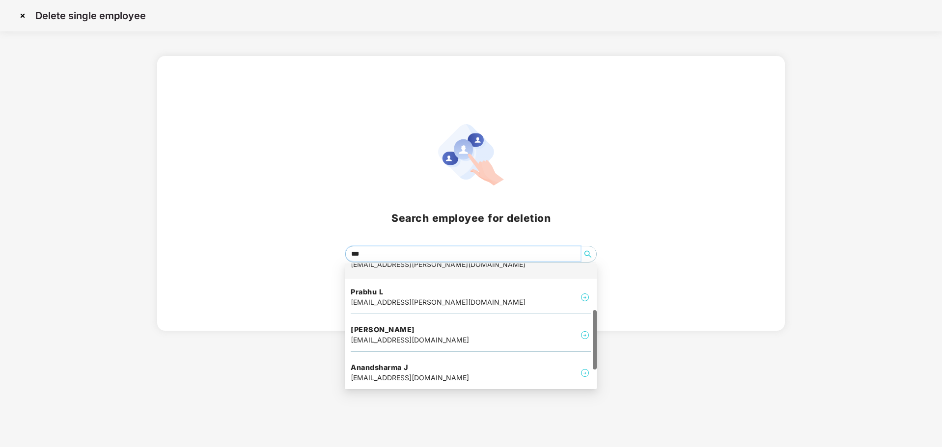
scroll to position [139, 0]
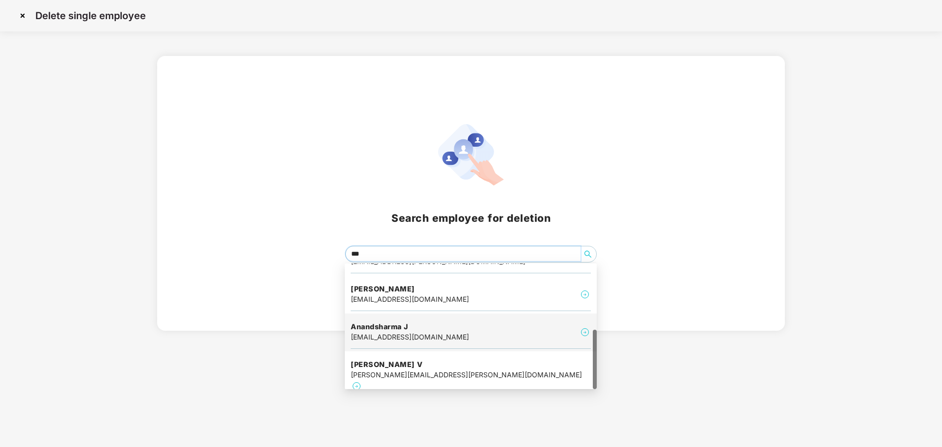
click at [414, 330] on h4 "Anandsharma J" at bounding box center [410, 327] width 118 height 10
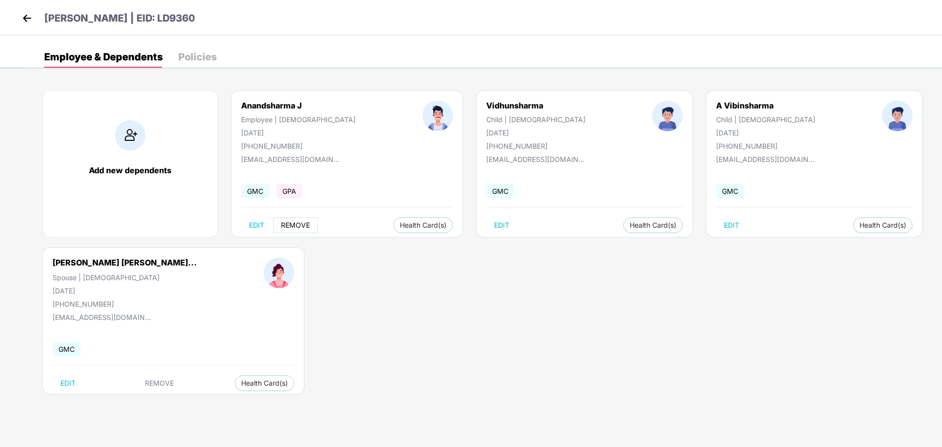
click at [288, 230] on button "REMOVE" at bounding box center [295, 226] width 45 height 16
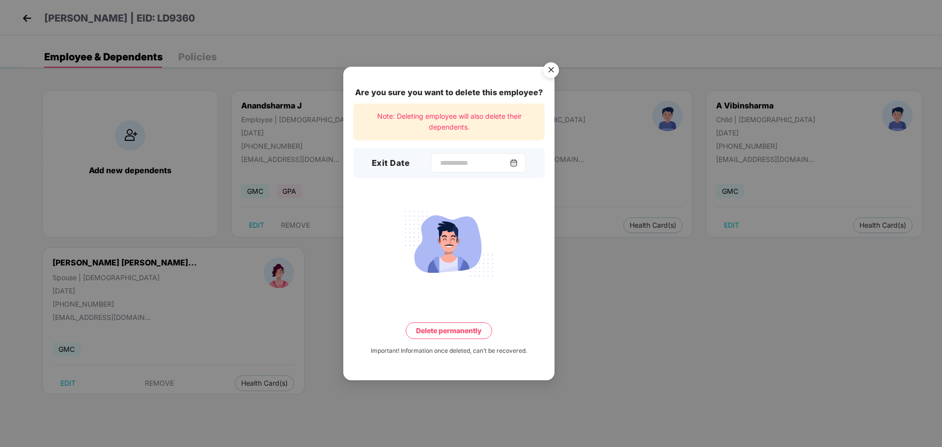
click at [518, 160] on img at bounding box center [514, 163] width 8 height 8
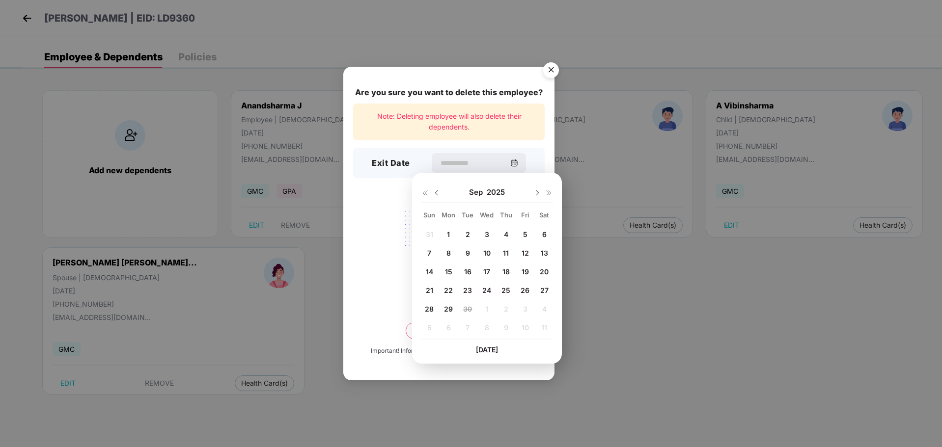
click at [525, 289] on span "26" at bounding box center [525, 290] width 9 height 8
type input "**********"
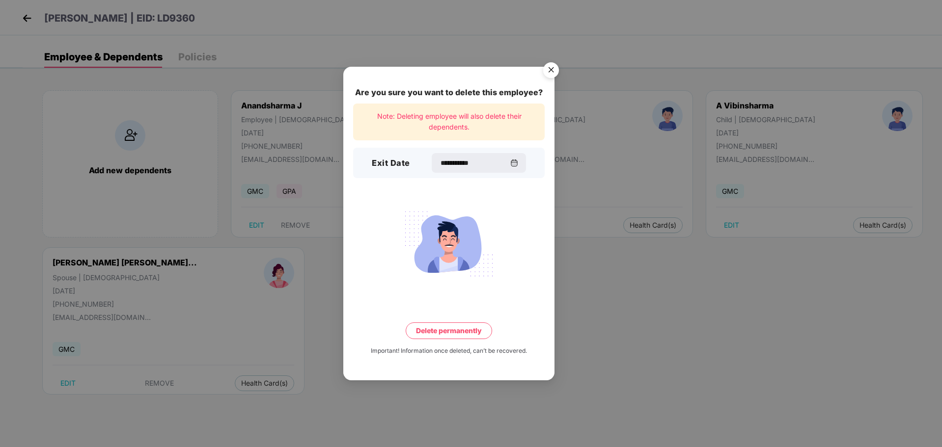
click at [452, 331] on button "Delete permanently" at bounding box center [449, 331] width 86 height 17
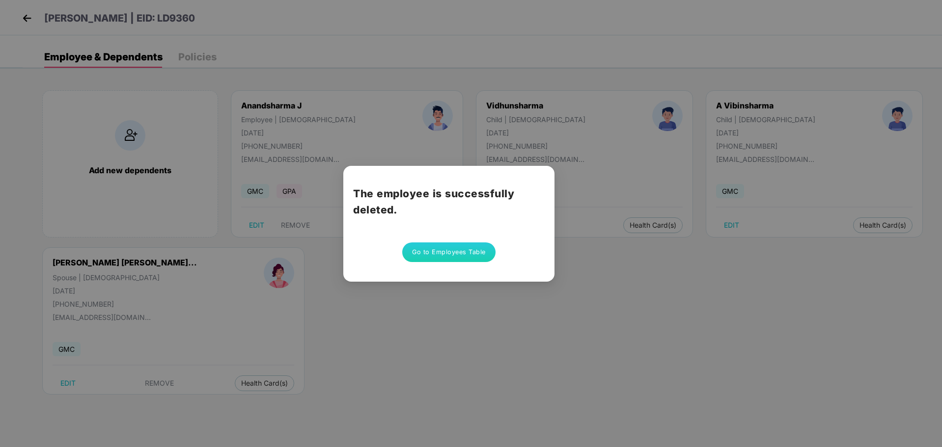
click at [460, 250] on button "Go to Employees Table" at bounding box center [448, 253] width 93 height 20
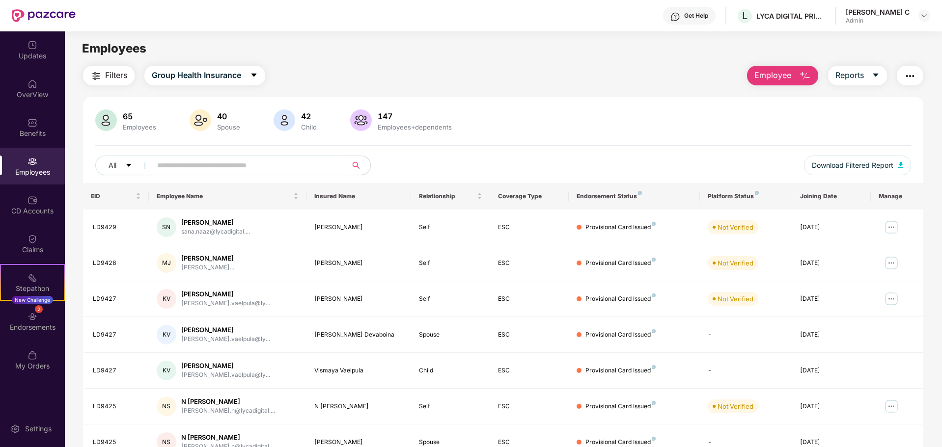
click at [777, 71] on span "Employee" at bounding box center [772, 75] width 37 height 12
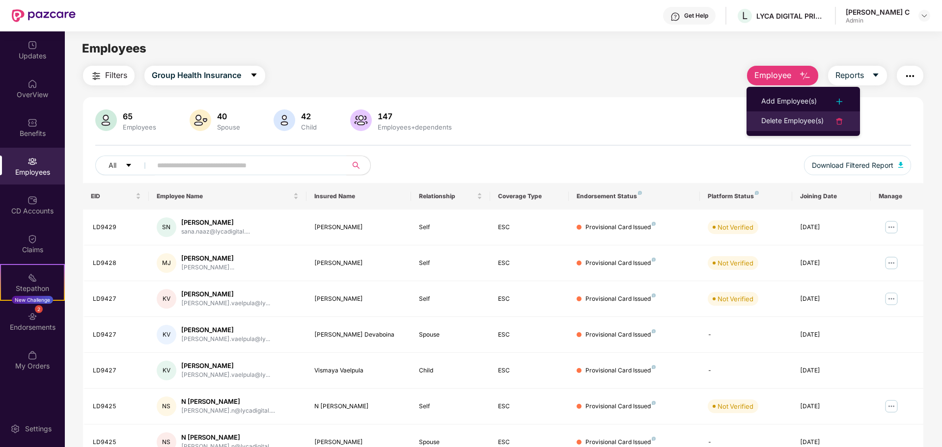
click at [790, 120] on div "Delete Employee(s)" at bounding box center [792, 121] width 62 height 12
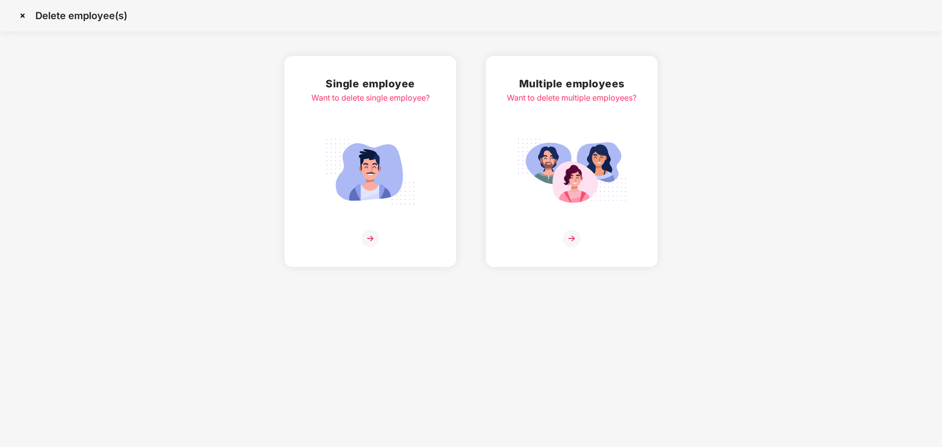
click at [369, 239] on img at bounding box center [371, 239] width 18 height 18
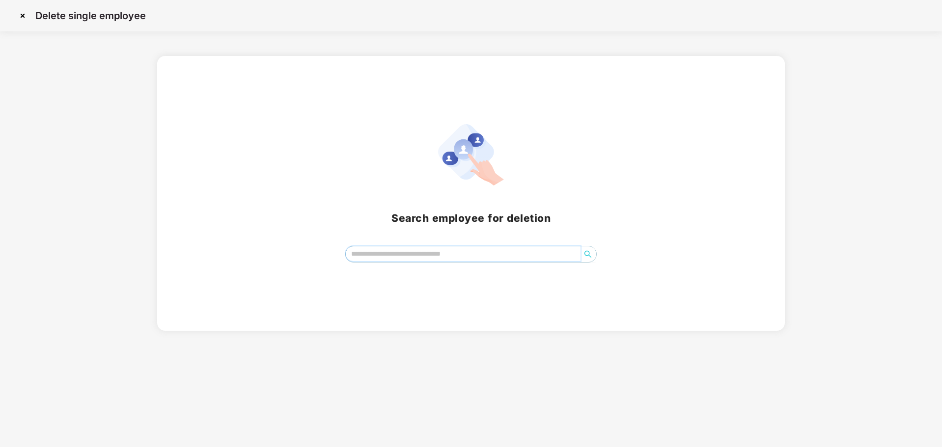
click at [394, 251] on input "search" at bounding box center [463, 254] width 235 height 15
type input "****"
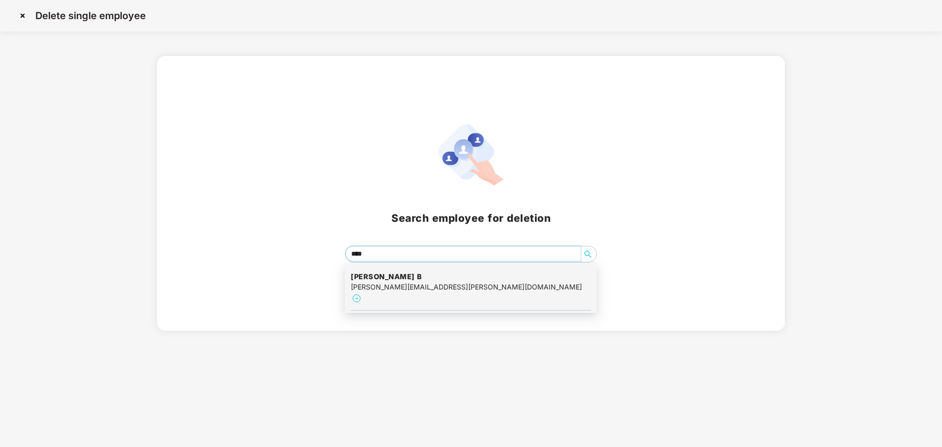
click at [405, 281] on h4 "Karthik B" at bounding box center [466, 277] width 231 height 10
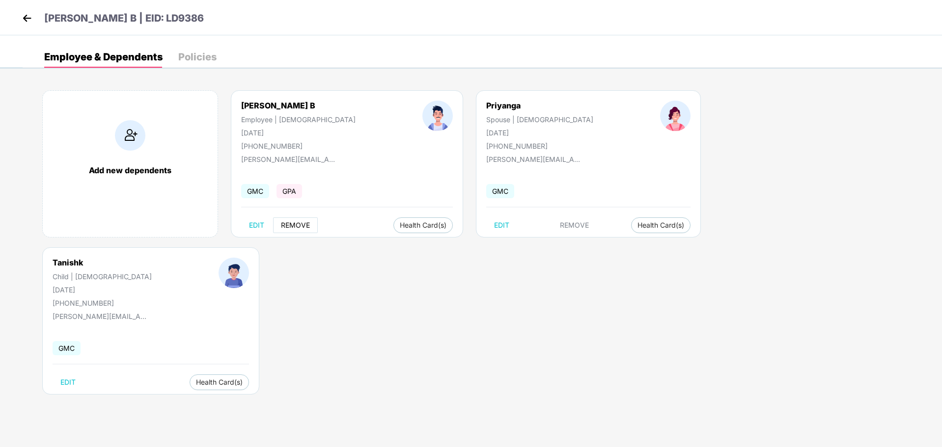
click at [290, 225] on span "REMOVE" at bounding box center [295, 226] width 29 height 8
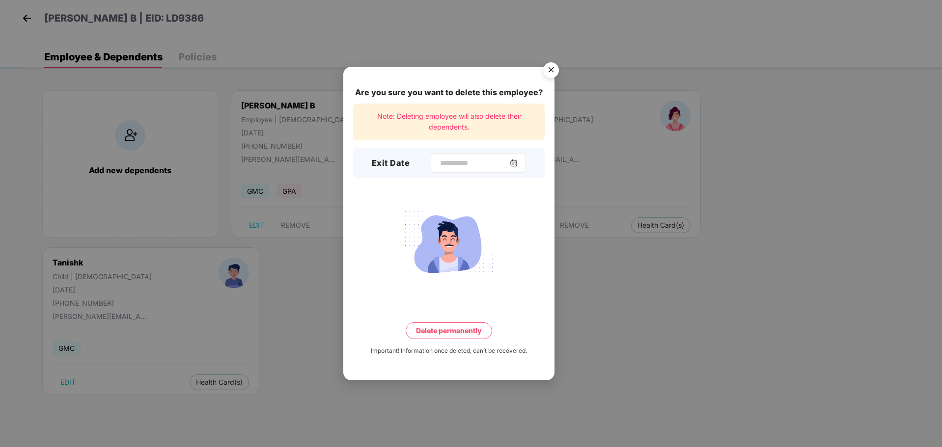
click at [518, 162] on img at bounding box center [514, 163] width 8 height 8
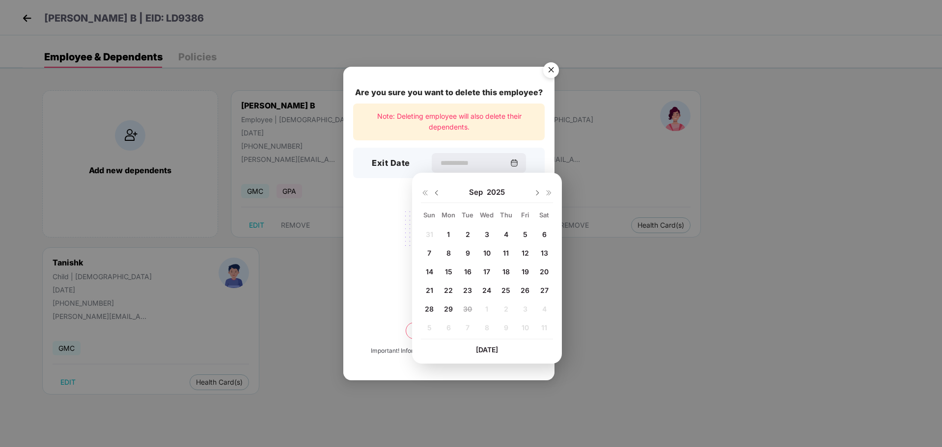
click at [526, 287] on span "26" at bounding box center [525, 290] width 9 height 8
type input "**********"
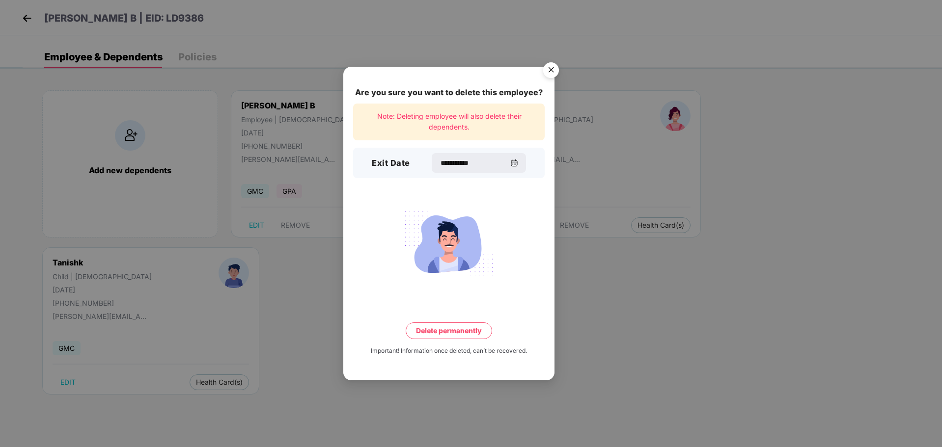
click at [441, 330] on button "Delete permanently" at bounding box center [449, 331] width 86 height 17
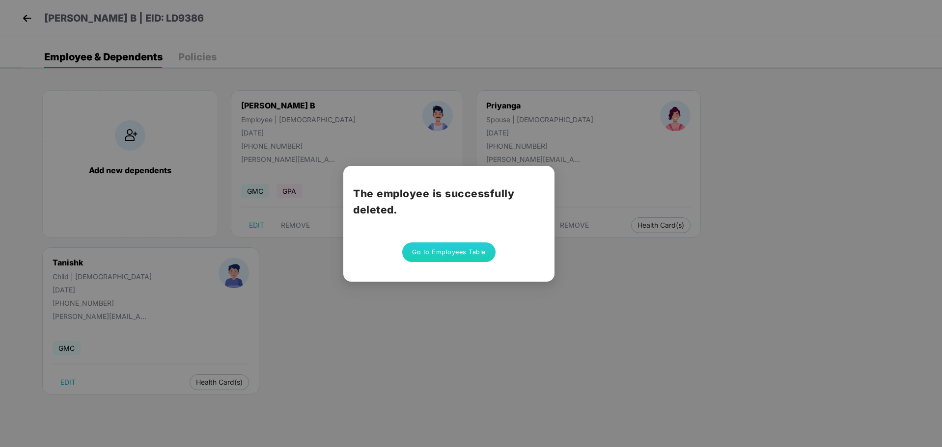
click at [431, 249] on button "Go to Employees Table" at bounding box center [448, 253] width 93 height 20
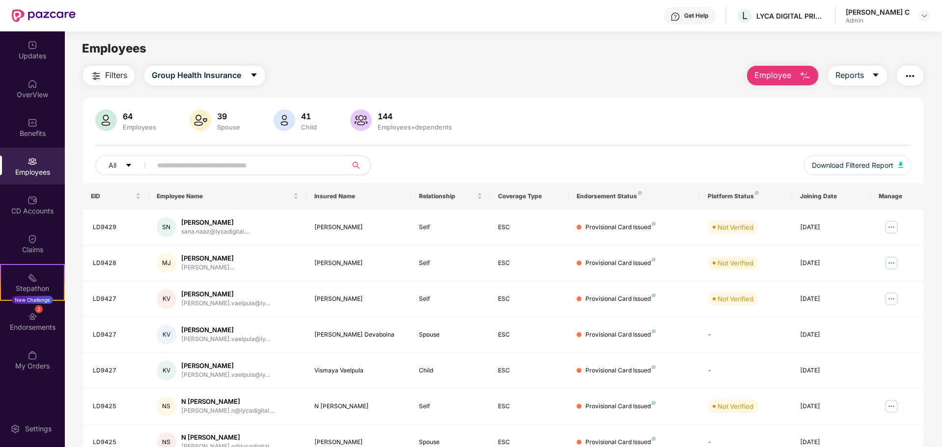
click at [769, 79] on span "Employee" at bounding box center [772, 75] width 37 height 12
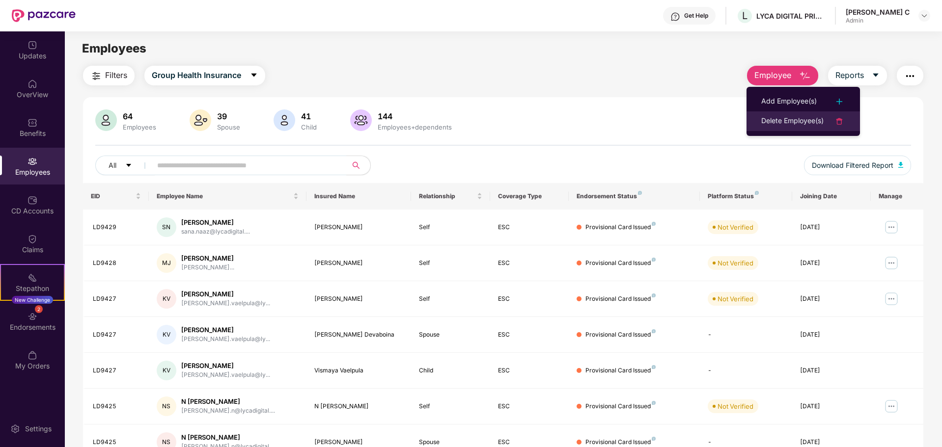
click at [780, 118] on div "Delete Employee(s)" at bounding box center [792, 121] width 62 height 12
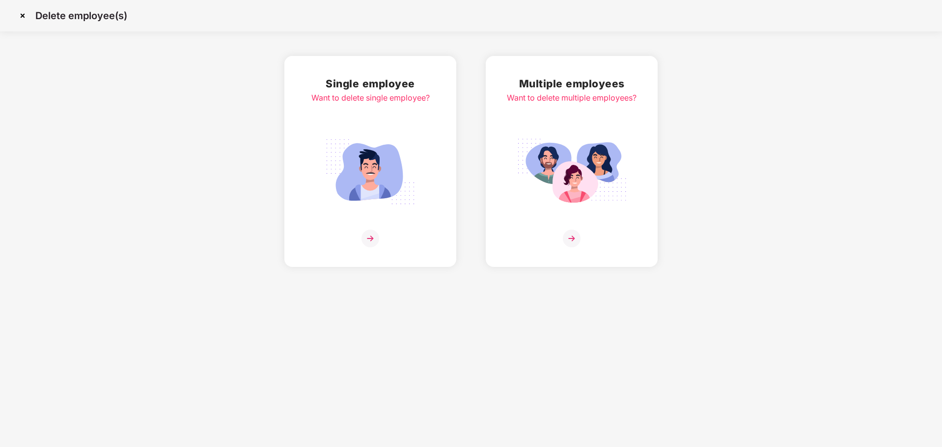
click at [367, 240] on img at bounding box center [371, 239] width 18 height 18
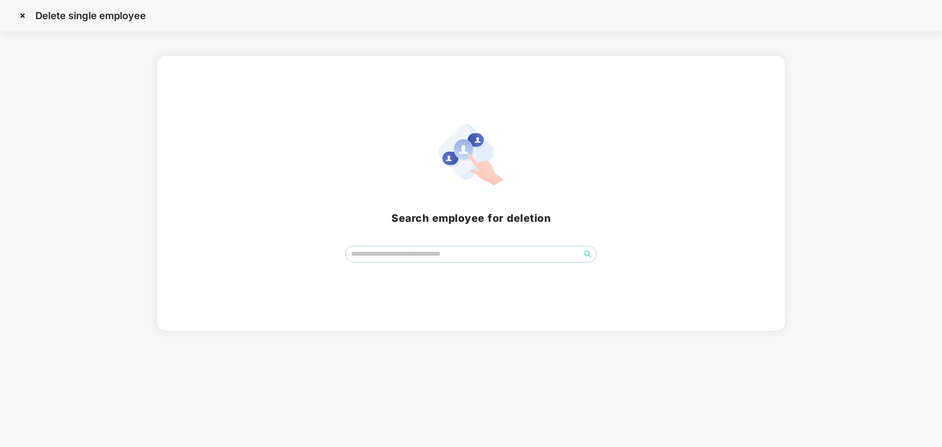
click at [395, 262] on span at bounding box center [471, 254] width 252 height 17
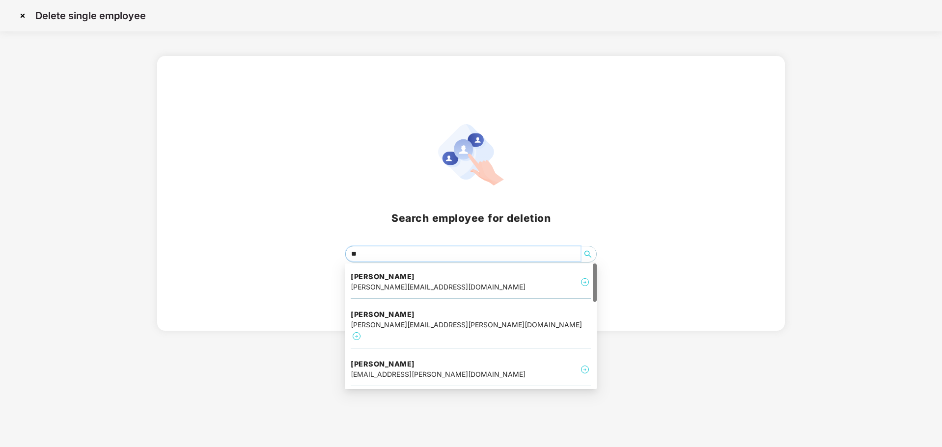
type input "***"
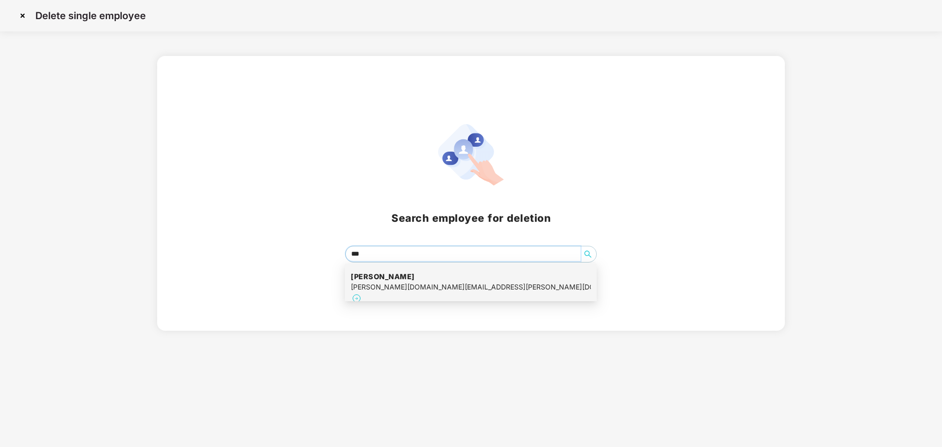
click at [412, 285] on div "nigil.george@lycadigital.com" at bounding box center [471, 287] width 240 height 11
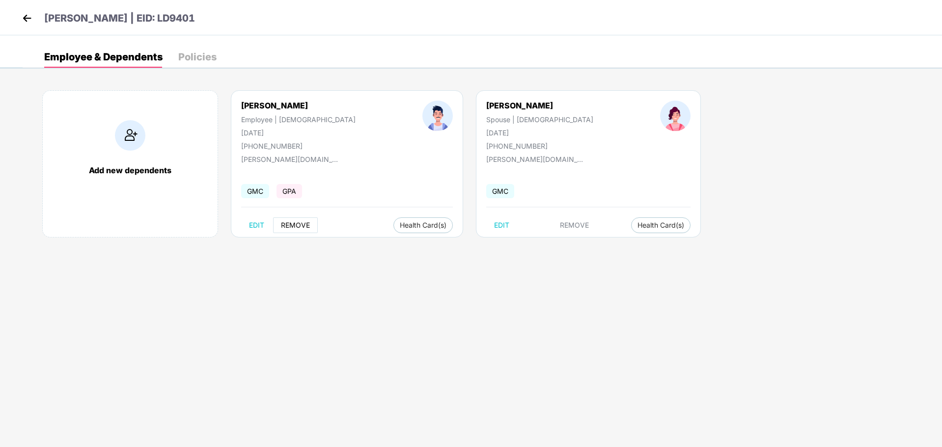
click at [298, 227] on span "REMOVE" at bounding box center [295, 226] width 29 height 8
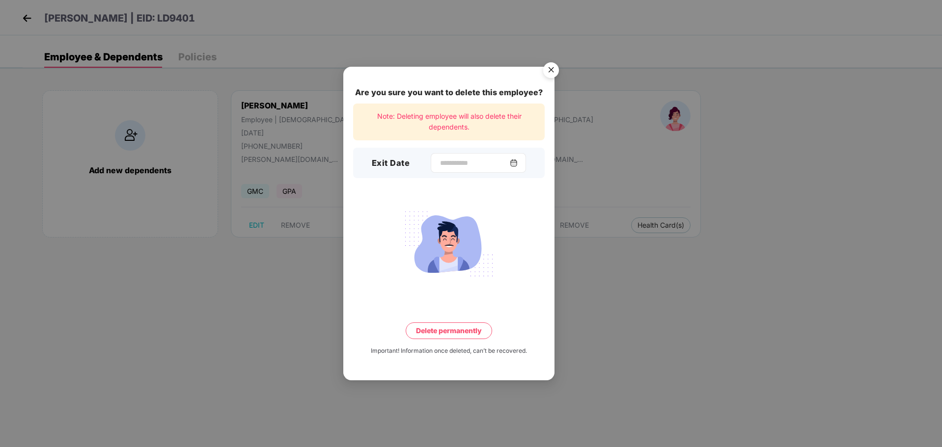
click at [518, 161] on img at bounding box center [514, 163] width 8 height 8
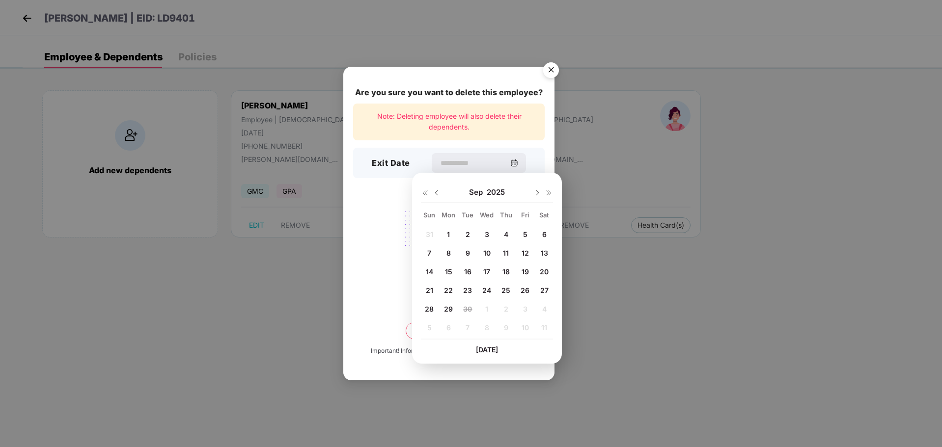
click at [522, 293] on span "26" at bounding box center [525, 290] width 9 height 8
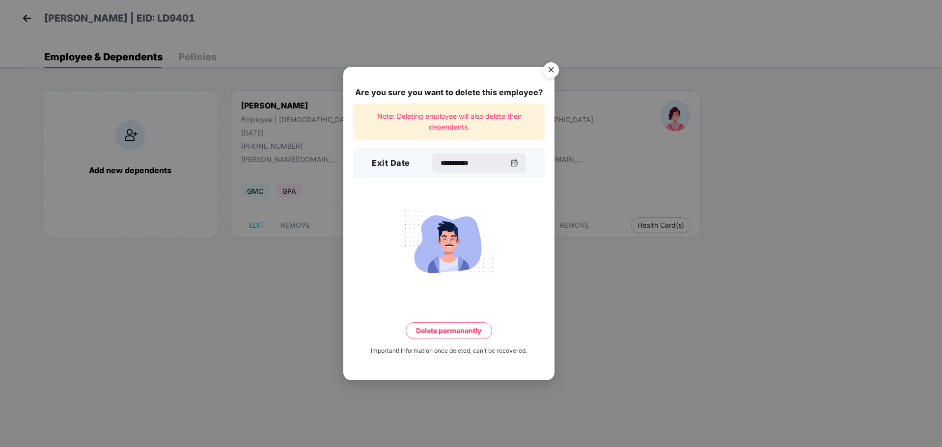
type input "**********"
click at [451, 330] on button "Delete permanently" at bounding box center [449, 331] width 86 height 17
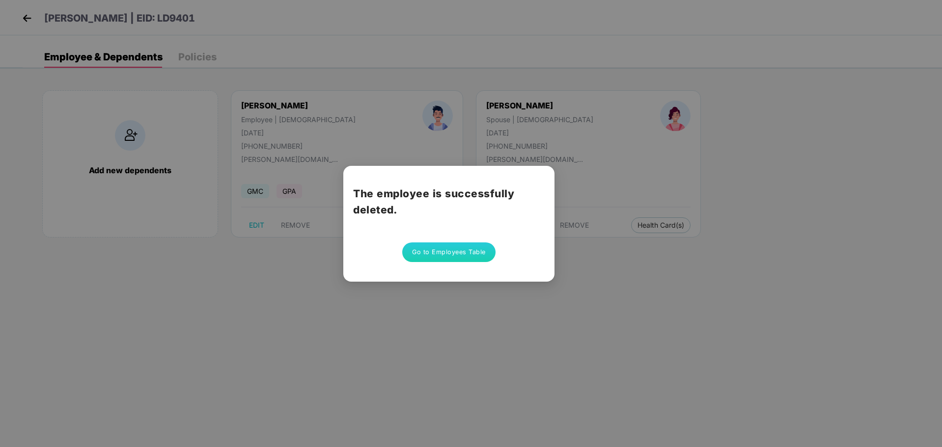
click at [416, 250] on button "Go to Employees Table" at bounding box center [448, 253] width 93 height 20
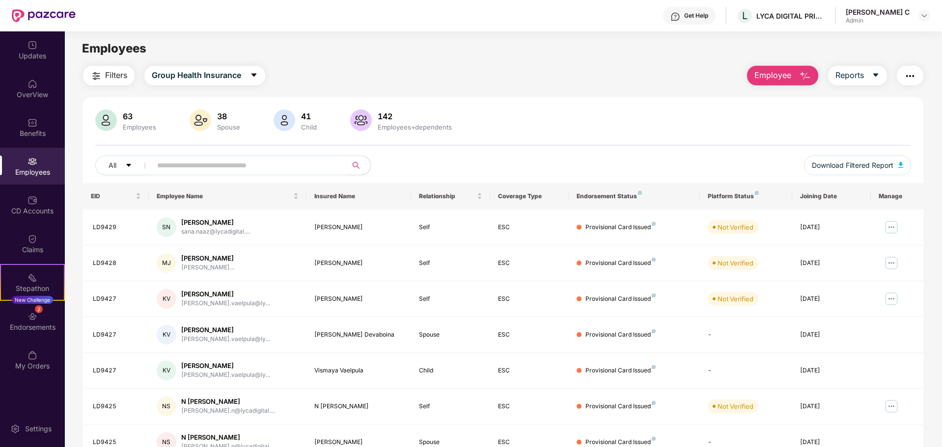
click at [778, 73] on span "Employee" at bounding box center [772, 75] width 37 height 12
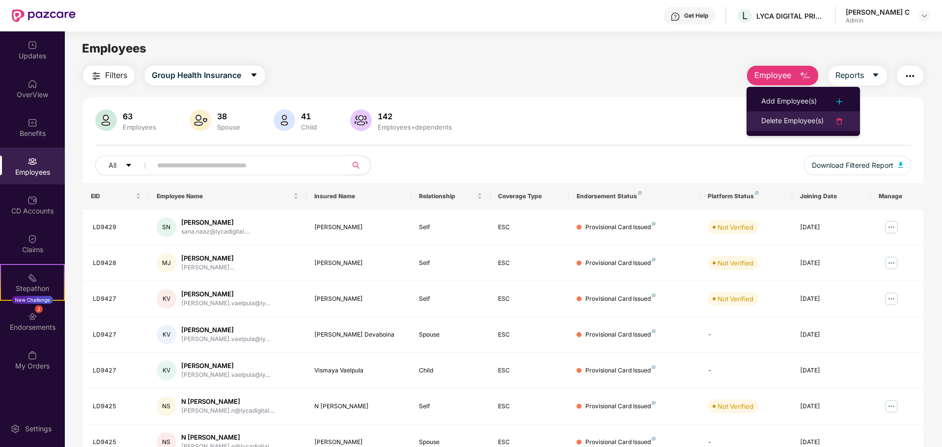
click at [792, 117] on div "Delete Employee(s)" at bounding box center [792, 121] width 62 height 12
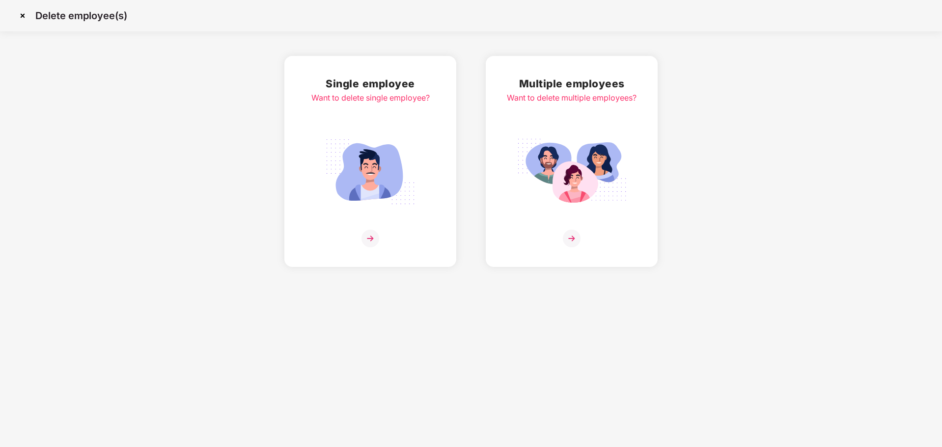
click at [374, 241] on img at bounding box center [371, 239] width 18 height 18
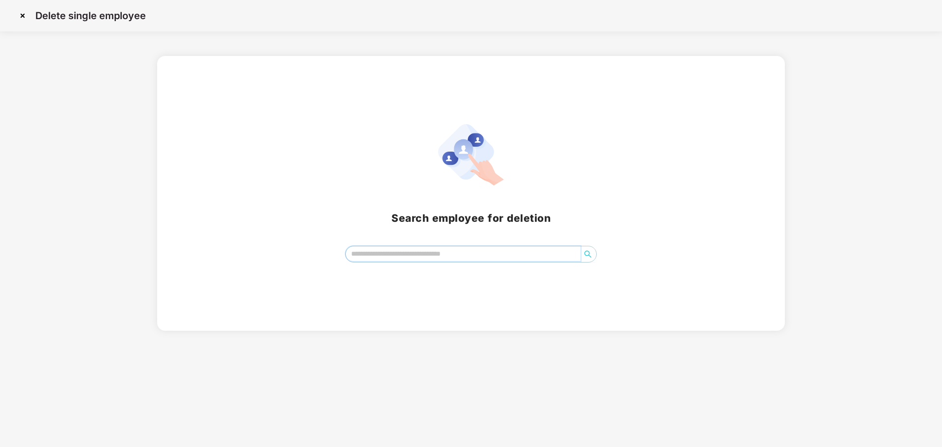
click at [409, 254] on input "search" at bounding box center [463, 254] width 235 height 15
type input "**"
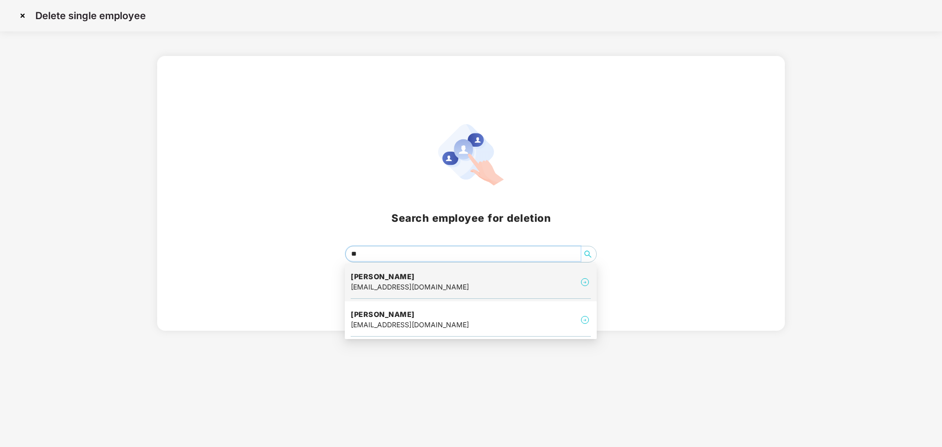
click at [418, 278] on h4 "Aafiya Saba" at bounding box center [410, 277] width 118 height 10
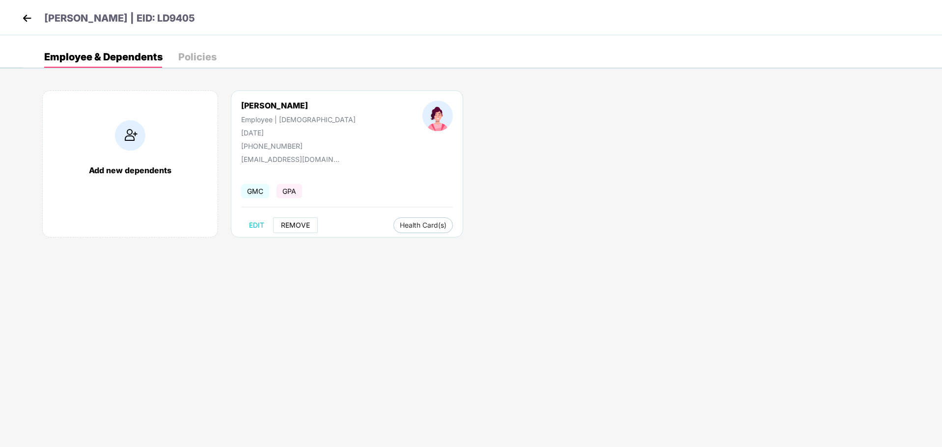
click at [293, 227] on span "REMOVE" at bounding box center [295, 226] width 29 height 8
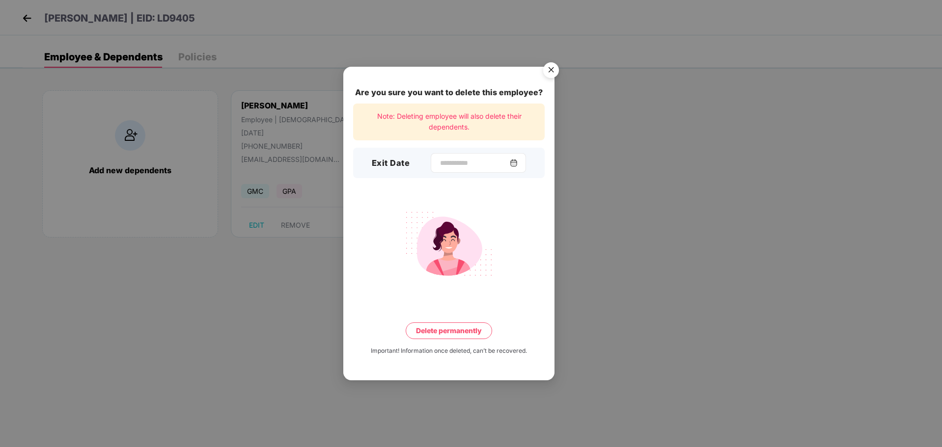
click at [518, 161] on img at bounding box center [514, 163] width 8 height 8
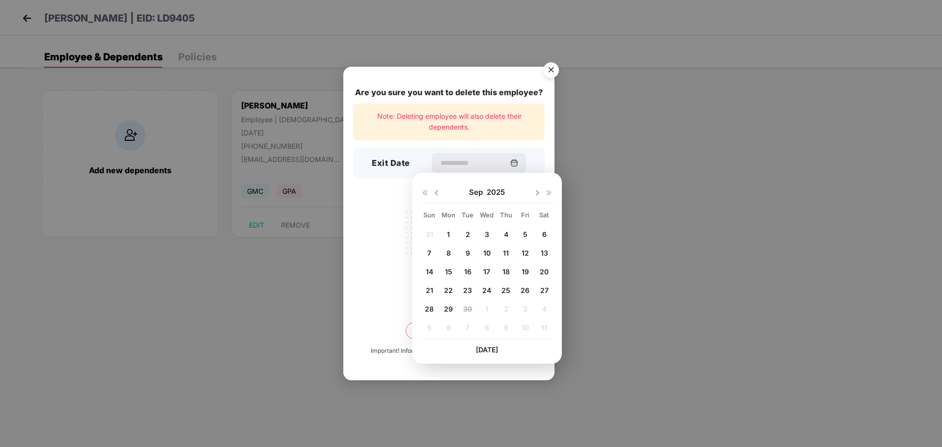
click at [520, 293] on div "26" at bounding box center [525, 290] width 15 height 15
type input "**********"
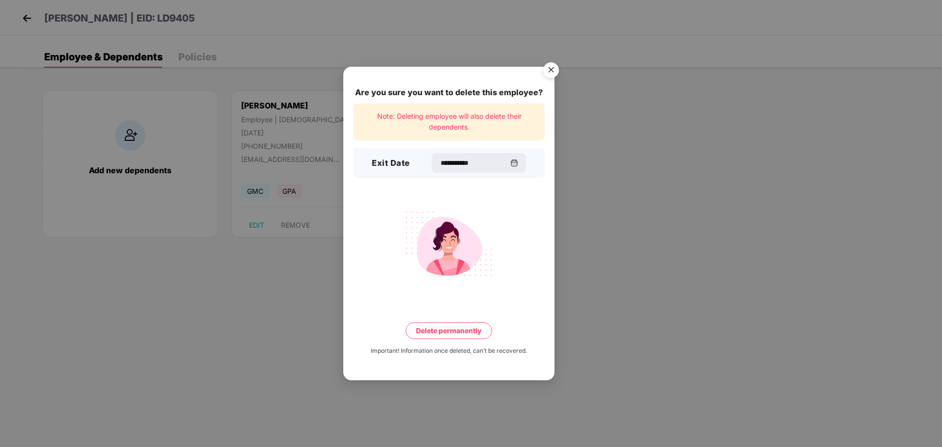
click at [452, 330] on button "Delete permanently" at bounding box center [449, 331] width 86 height 17
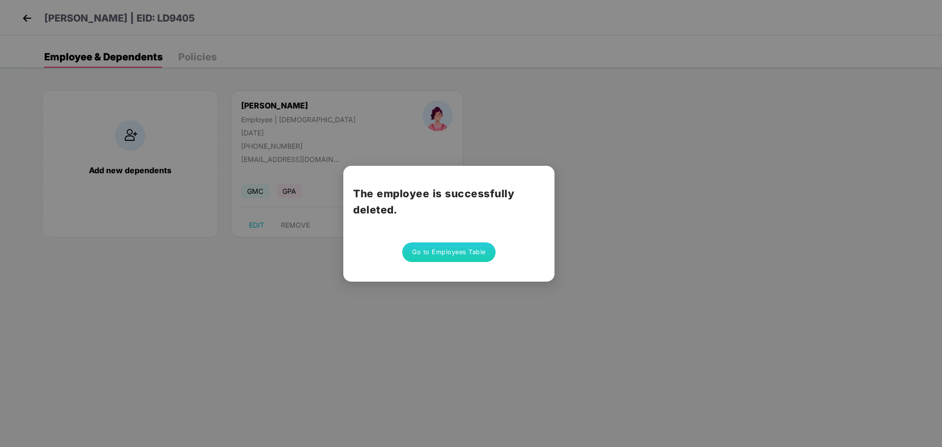
click at [448, 260] on button "Go to Employees Table" at bounding box center [448, 253] width 93 height 20
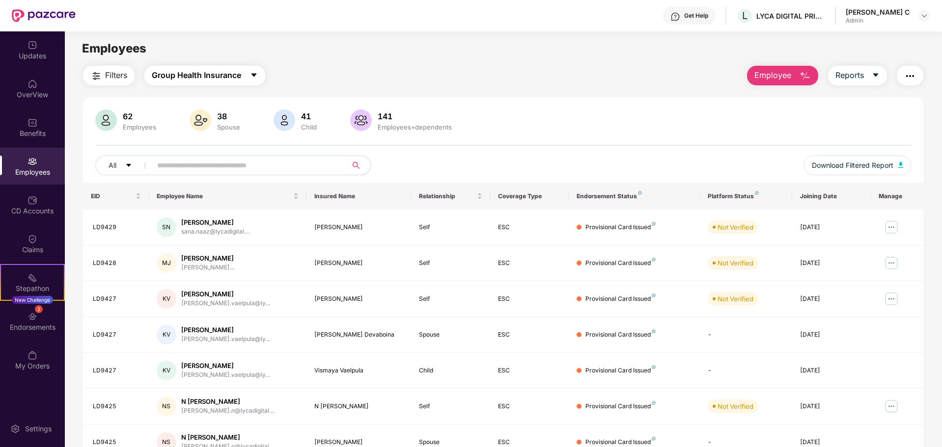
click at [224, 75] on span "Group Health Insurance" at bounding box center [196, 75] width 89 height 12
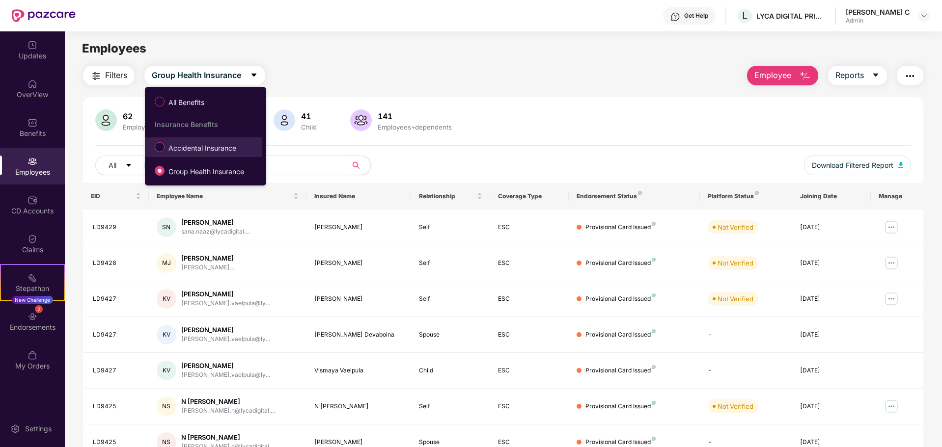
click at [207, 150] on span "Accidental Insurance" at bounding box center [203, 148] width 76 height 11
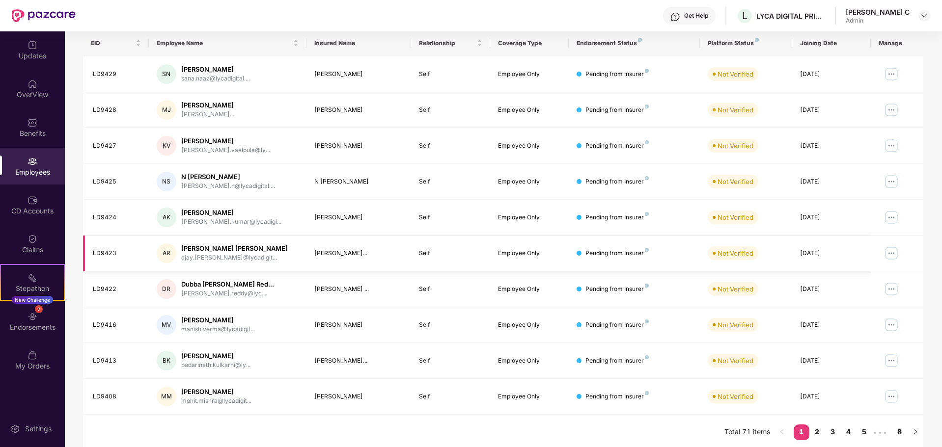
scroll to position [156, 0]
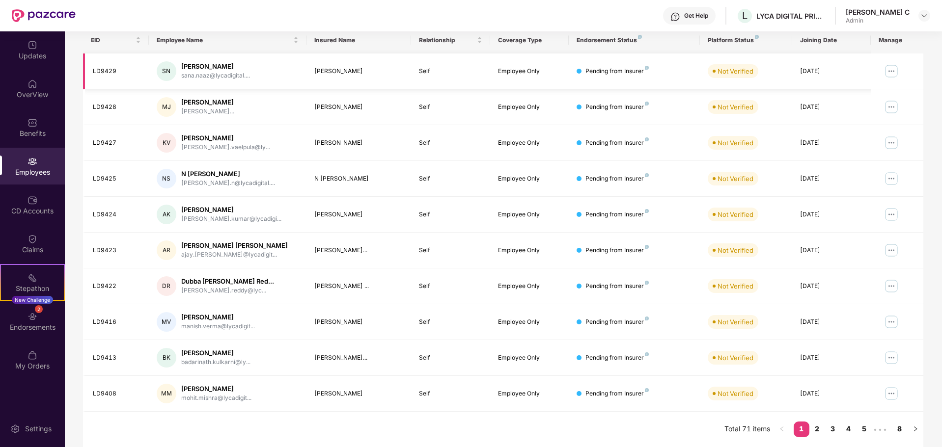
click at [890, 71] on img at bounding box center [892, 71] width 16 height 16
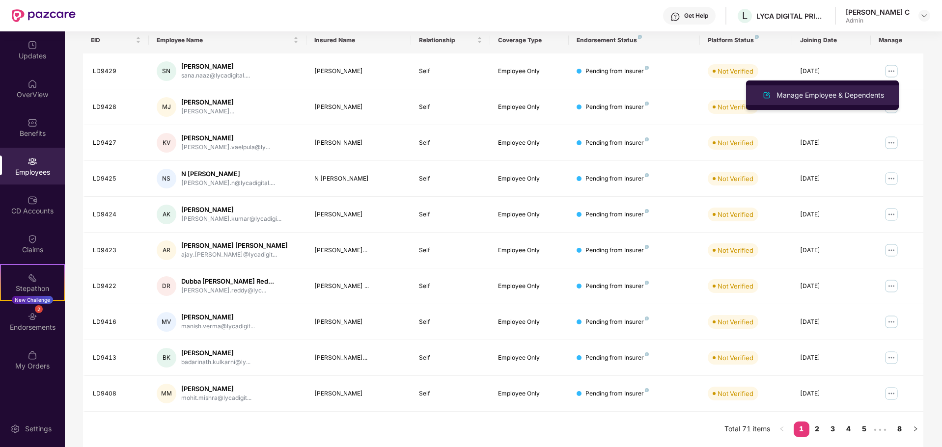
click at [820, 101] on div "Manage Employee & Dependents" at bounding box center [822, 95] width 127 height 12
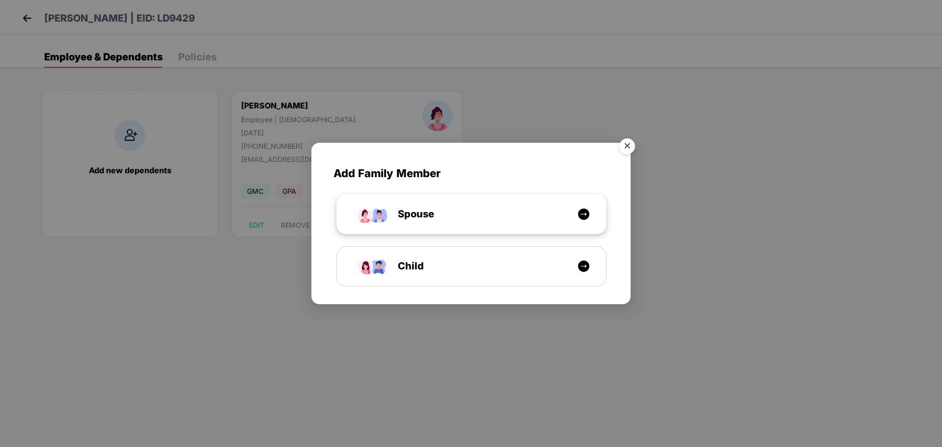
click at [586, 212] on img at bounding box center [584, 214] width 12 height 12
select select "****"
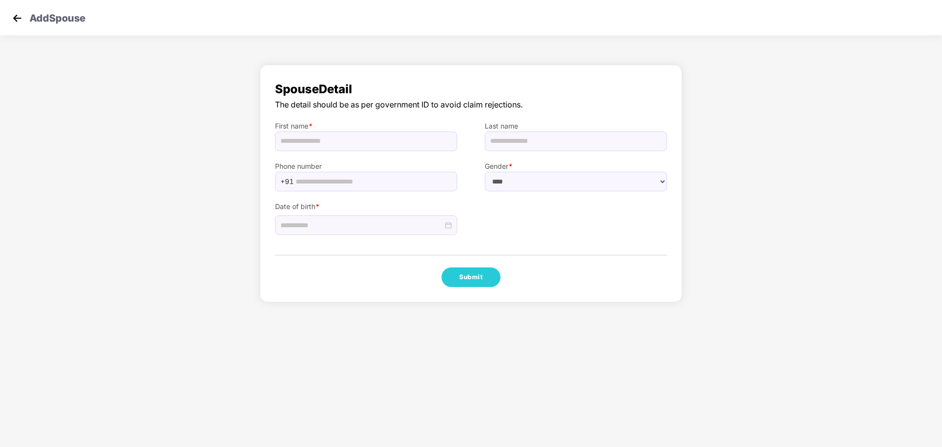
click at [14, 20] on img at bounding box center [17, 18] width 15 height 15
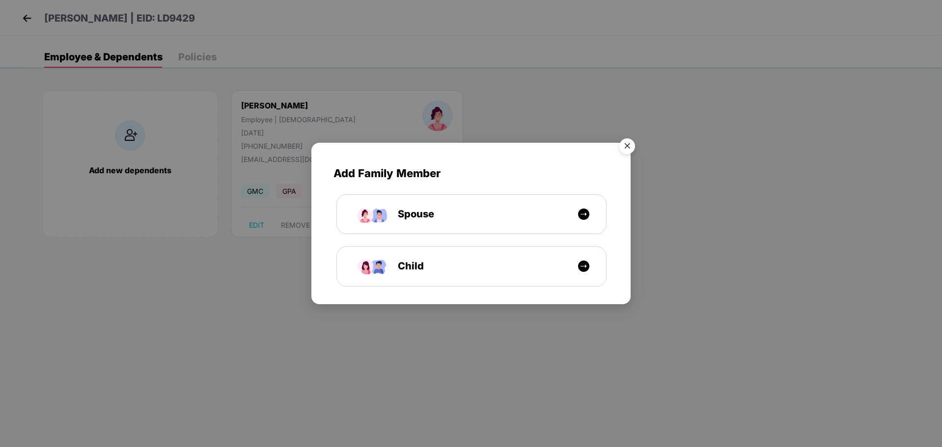
click at [626, 142] on img "Close" at bounding box center [628, 148] width 28 height 28
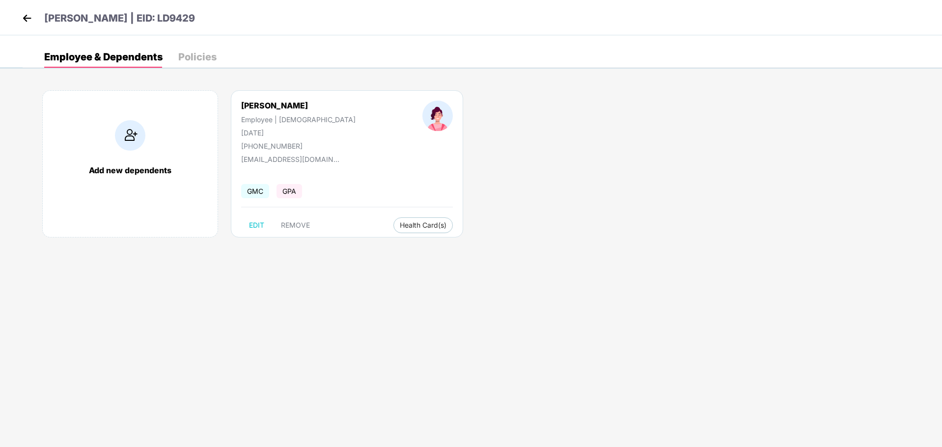
click at [29, 20] on img at bounding box center [27, 18] width 15 height 15
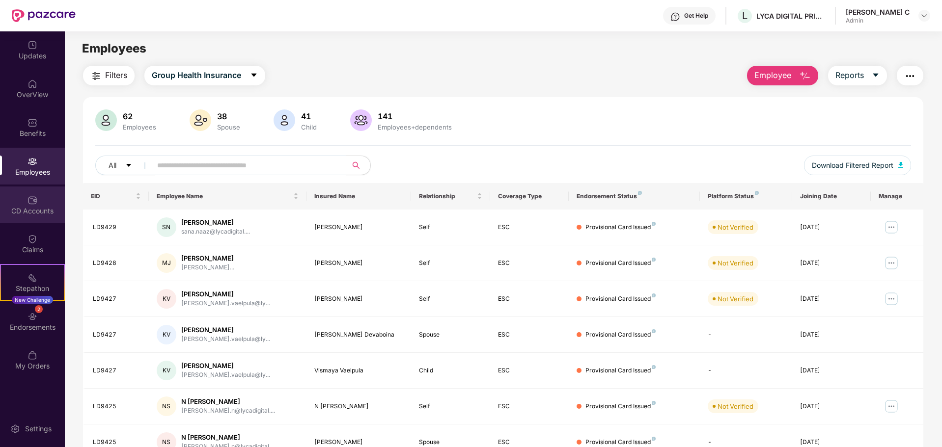
click at [31, 198] on img at bounding box center [33, 201] width 10 height 10
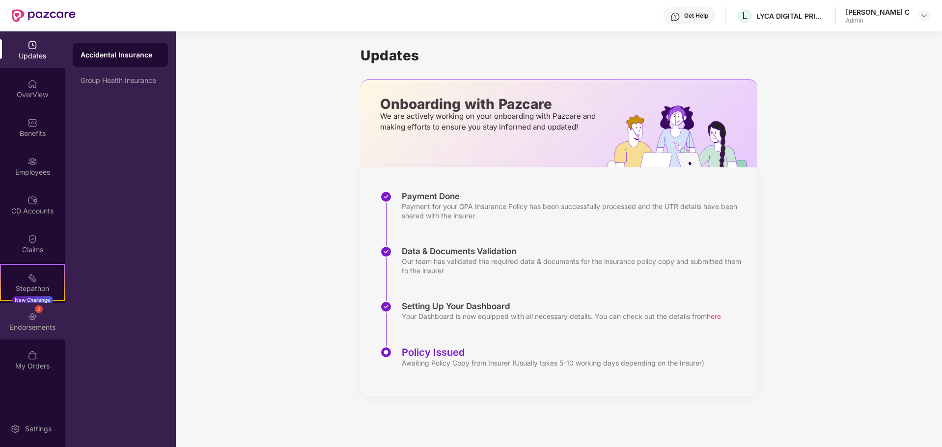
click at [36, 328] on div "Endorsements" at bounding box center [32, 328] width 65 height 10
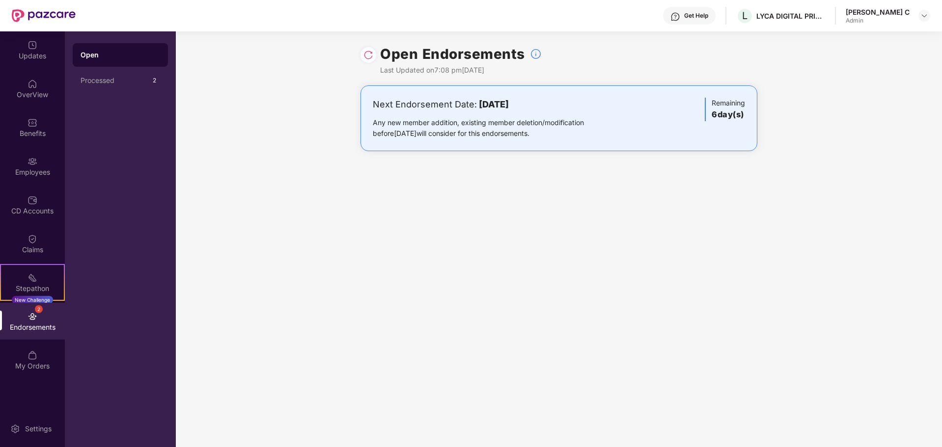
click at [364, 56] on img at bounding box center [368, 55] width 10 height 10
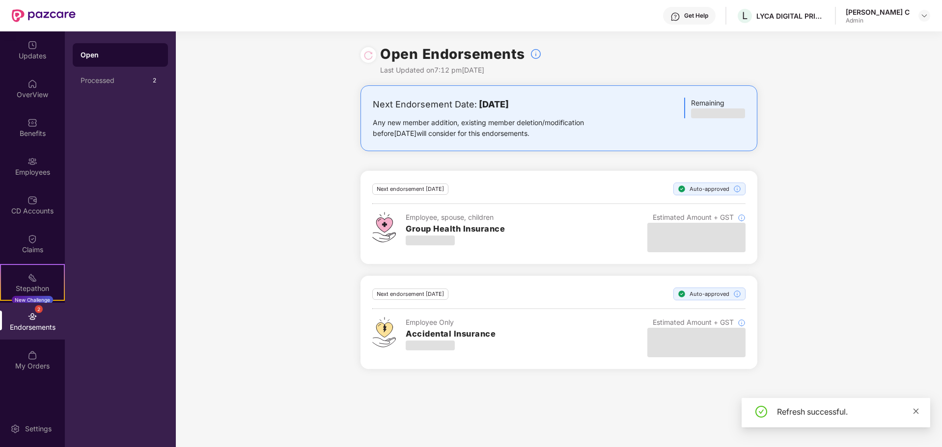
click at [919, 409] on icon "close" at bounding box center [916, 411] width 7 height 7
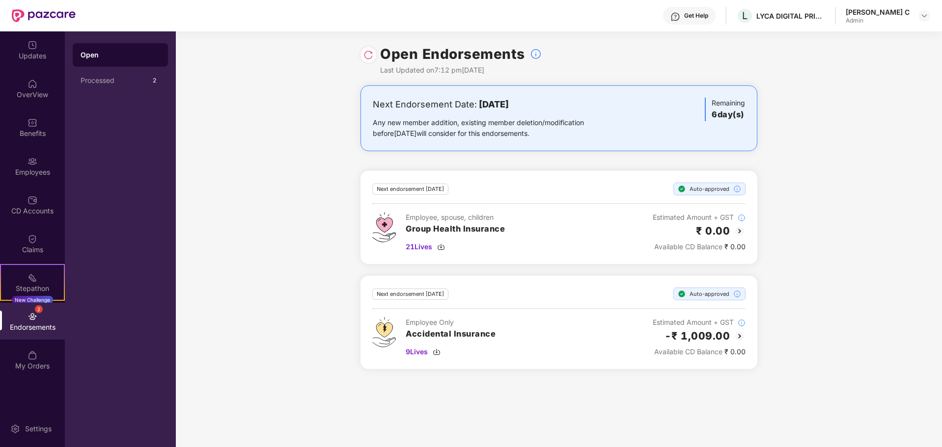
click at [900, 15] on div "[PERSON_NAME] C" at bounding box center [878, 11] width 64 height 9
click at [927, 16] on img at bounding box center [925, 16] width 8 height 8
click at [833, 58] on div "Logout" at bounding box center [878, 58] width 128 height 19
